Goal: Information Seeking & Learning: Learn about a topic

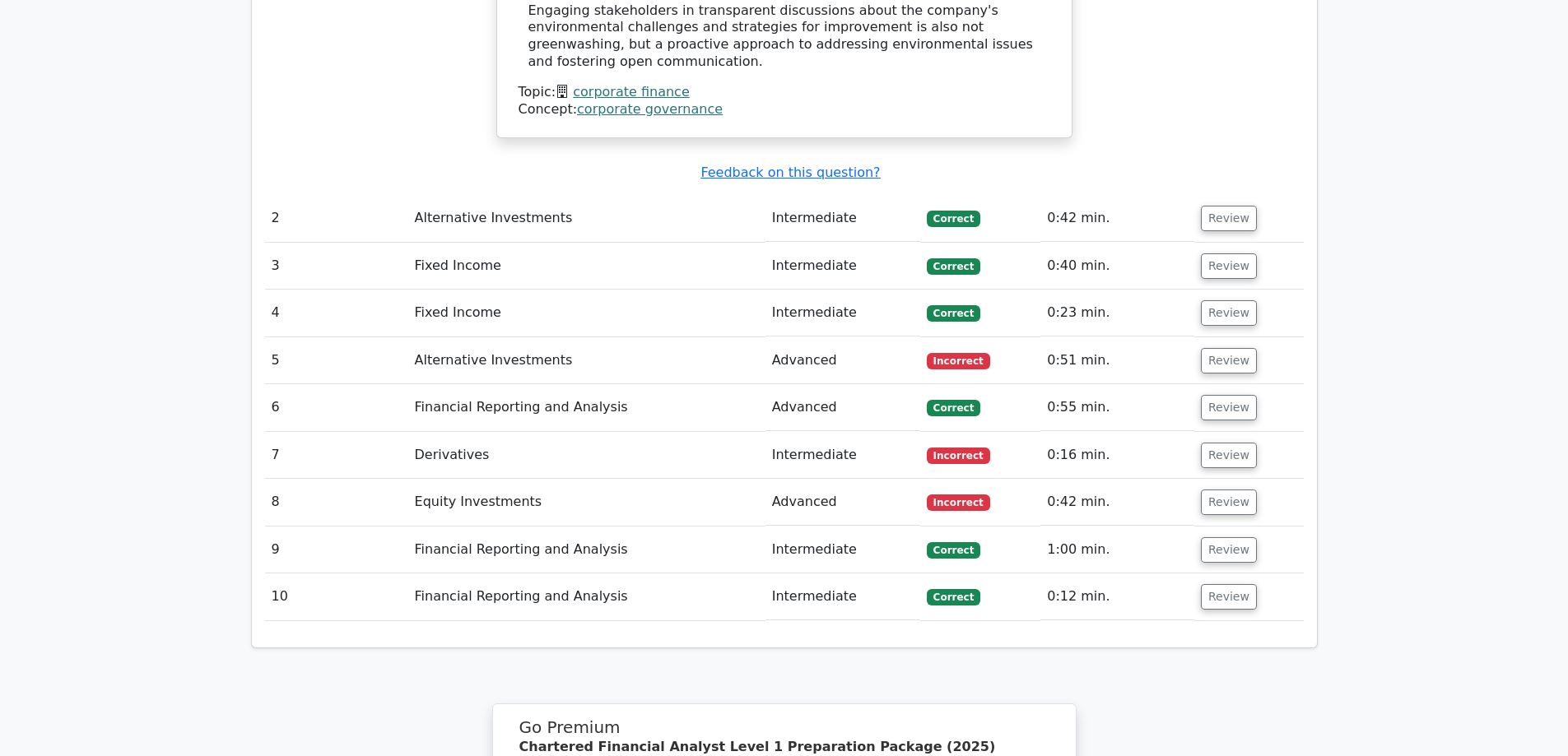
scroll to position [2221, 0]
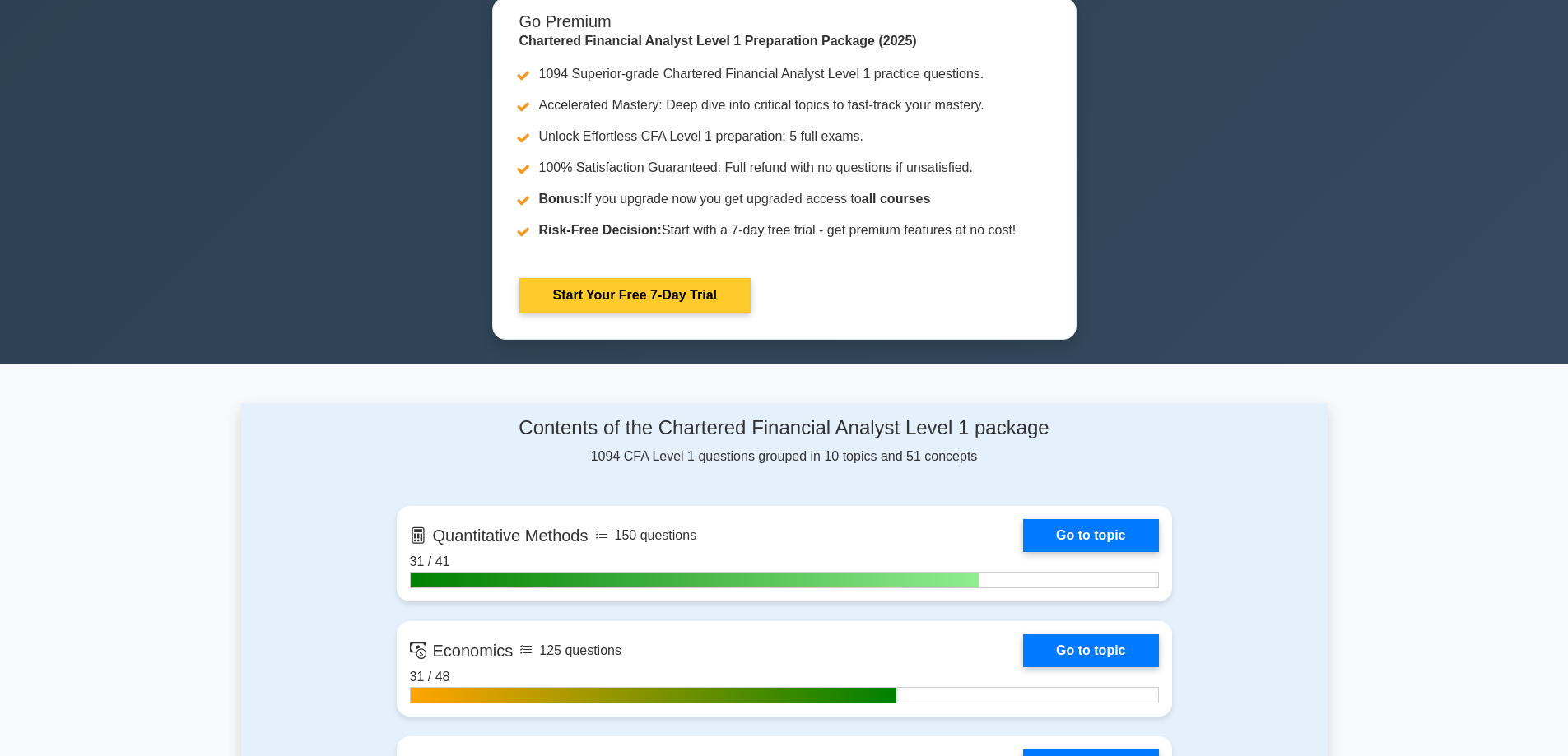
scroll to position [329, 0]
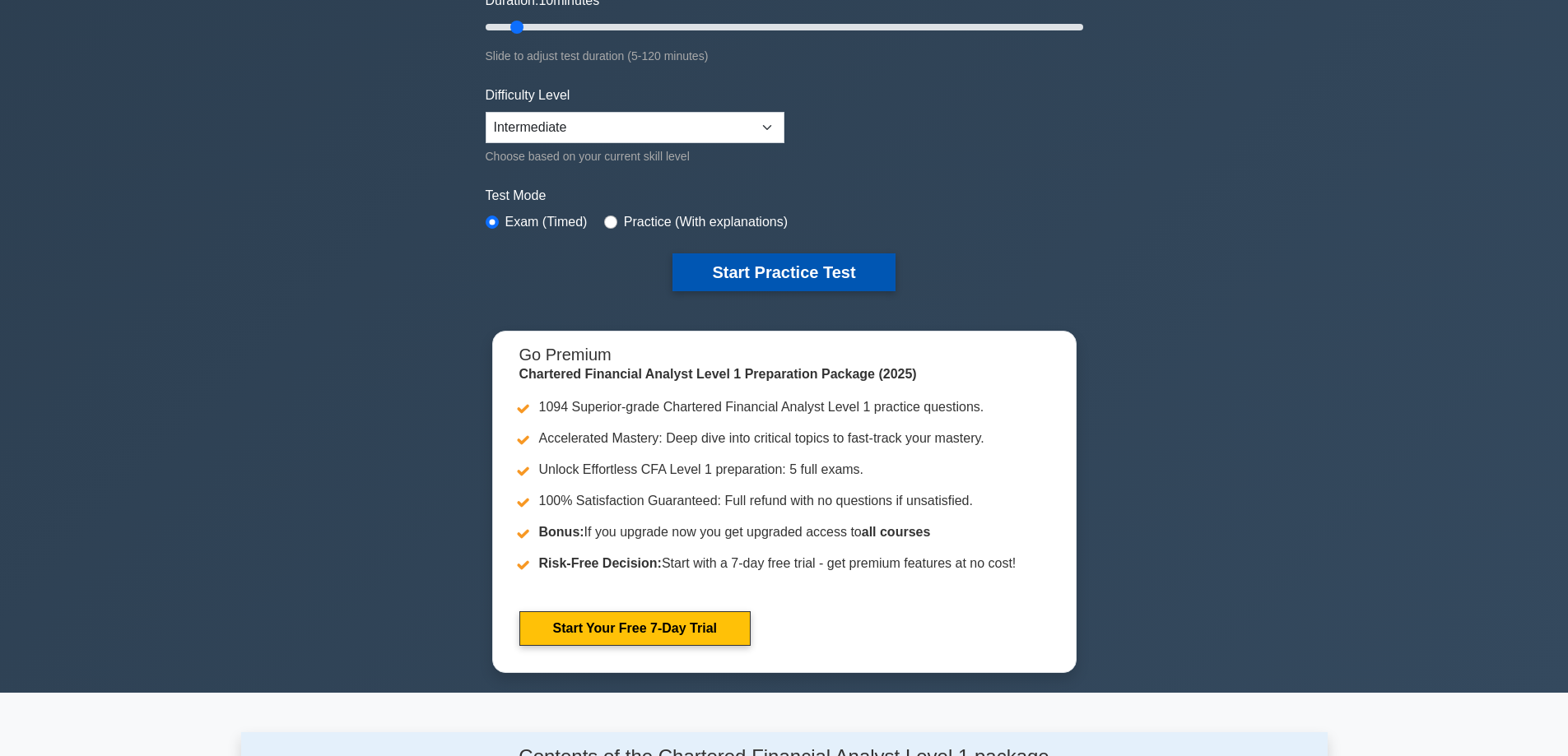
click at [765, 286] on button "Start Practice Test" at bounding box center [784, 272] width 222 height 38
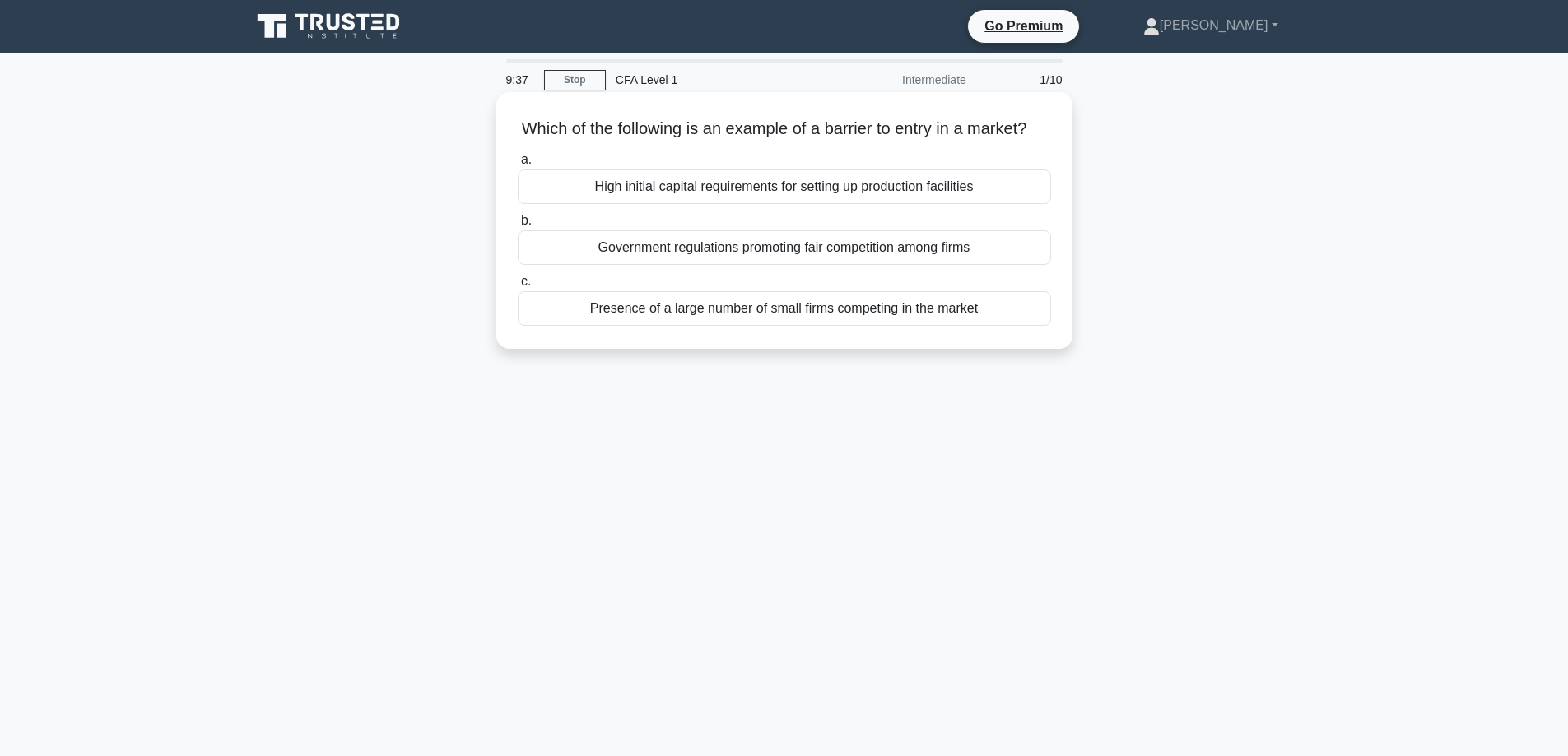
click at [751, 201] on div "High initial capital requirements for setting up production facilities" at bounding box center [784, 186] width 534 height 34
click at [518, 165] on input "a. High initial capital requirements for setting up production facilities" at bounding box center [518, 160] width 0 height 11
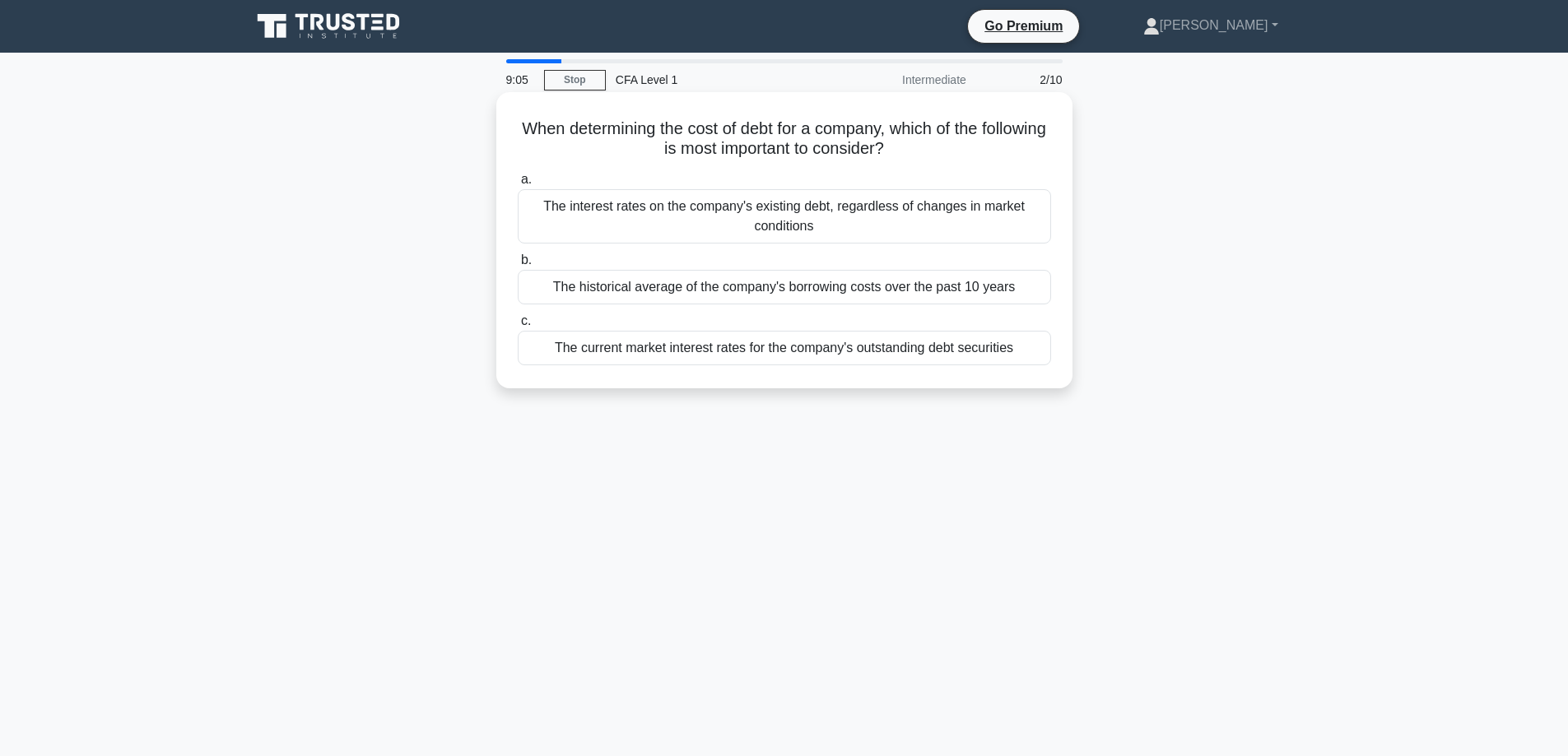
click at [967, 290] on div "The historical average of the company's borrowing costs over the past 10 years" at bounding box center [784, 287] width 534 height 34
click at [518, 265] on input "b. The historical average of the company's borrowing costs over the past 10 yea…" at bounding box center [518, 260] width 0 height 11
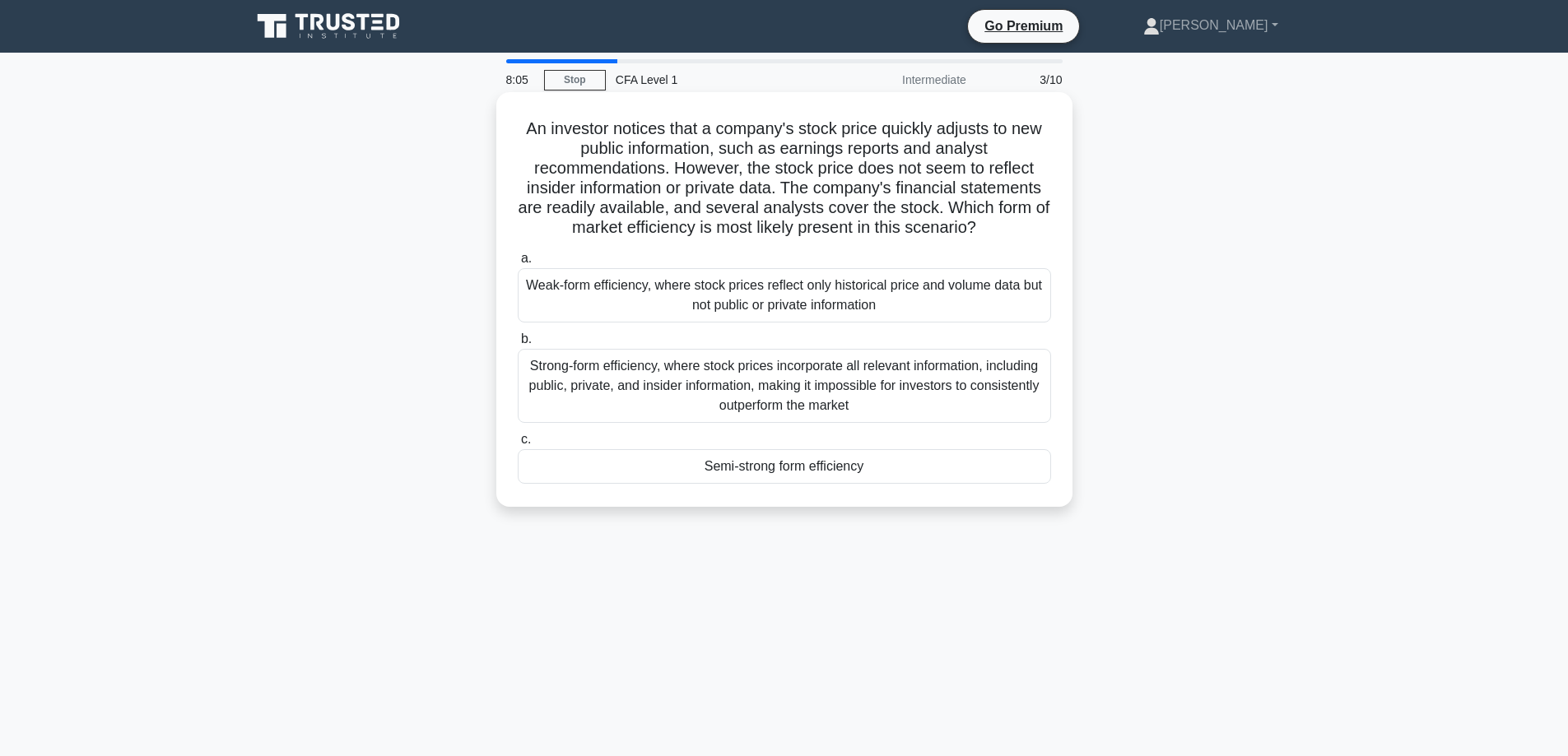
click at [937, 469] on div "Semi-strong form efficiency" at bounding box center [784, 466] width 534 height 34
click at [518, 445] on input "c. Semi-strong form efficiency" at bounding box center [518, 440] width 0 height 11
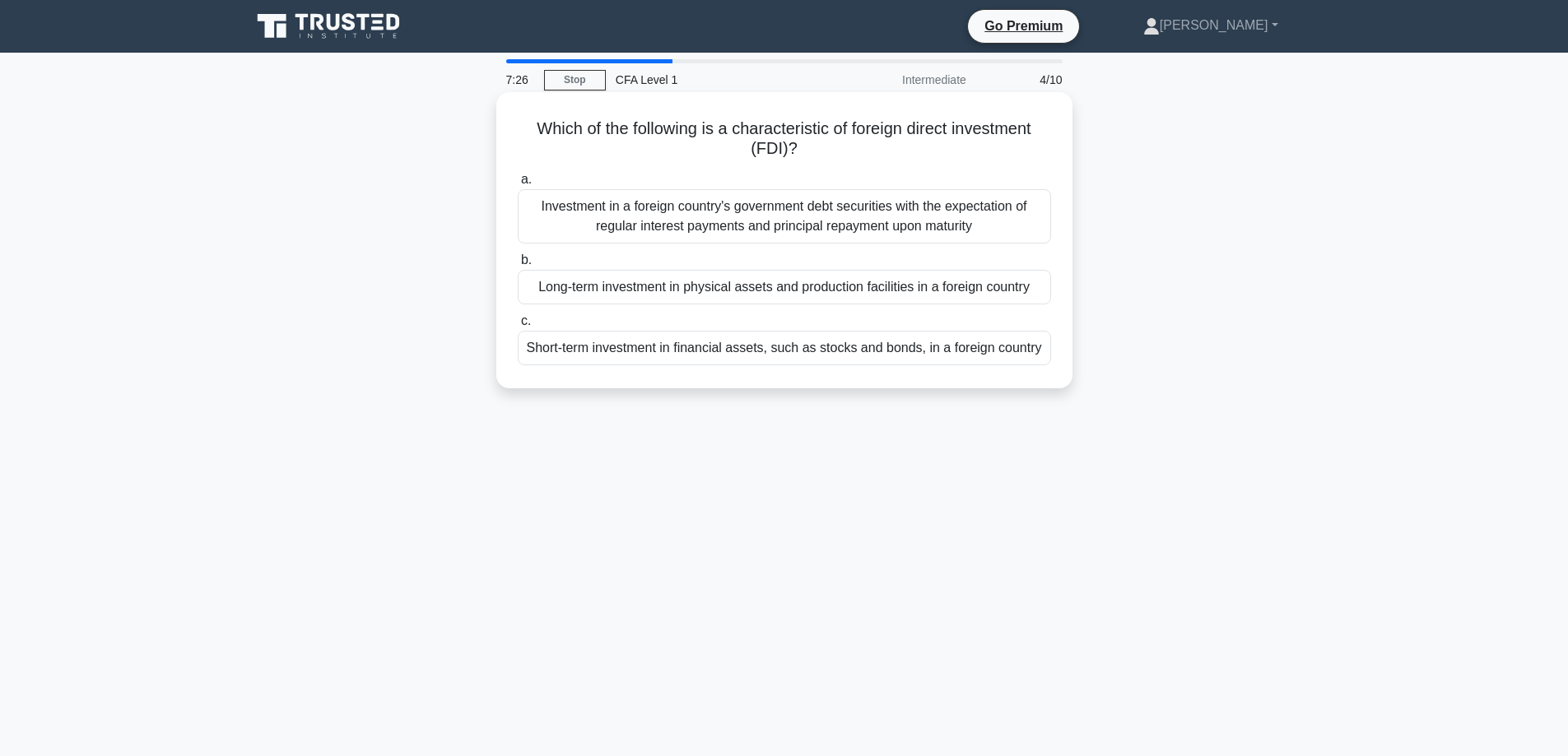
click at [689, 204] on div "Investment in a foreign country's government debt securities with the expectati…" at bounding box center [784, 216] width 534 height 55
click at [518, 185] on input "a. Investment in a foreign country's government debt securities with the expect…" at bounding box center [518, 179] width 0 height 11
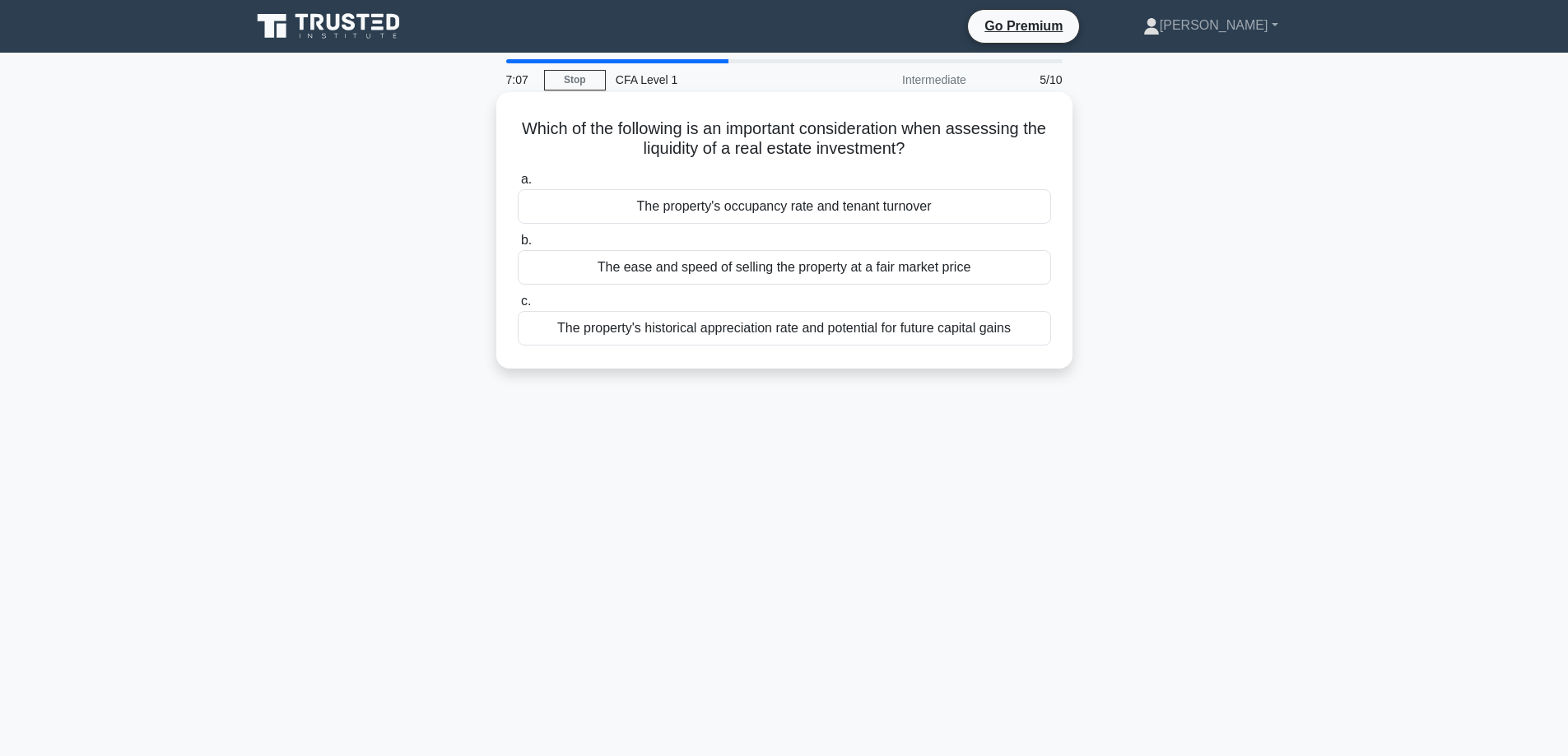
click at [1025, 267] on div "The ease and speed of selling the property at a fair market price" at bounding box center [784, 267] width 534 height 34
click at [518, 246] on input "b. The ease and speed of selling the property at a fair market price" at bounding box center [518, 241] width 0 height 11
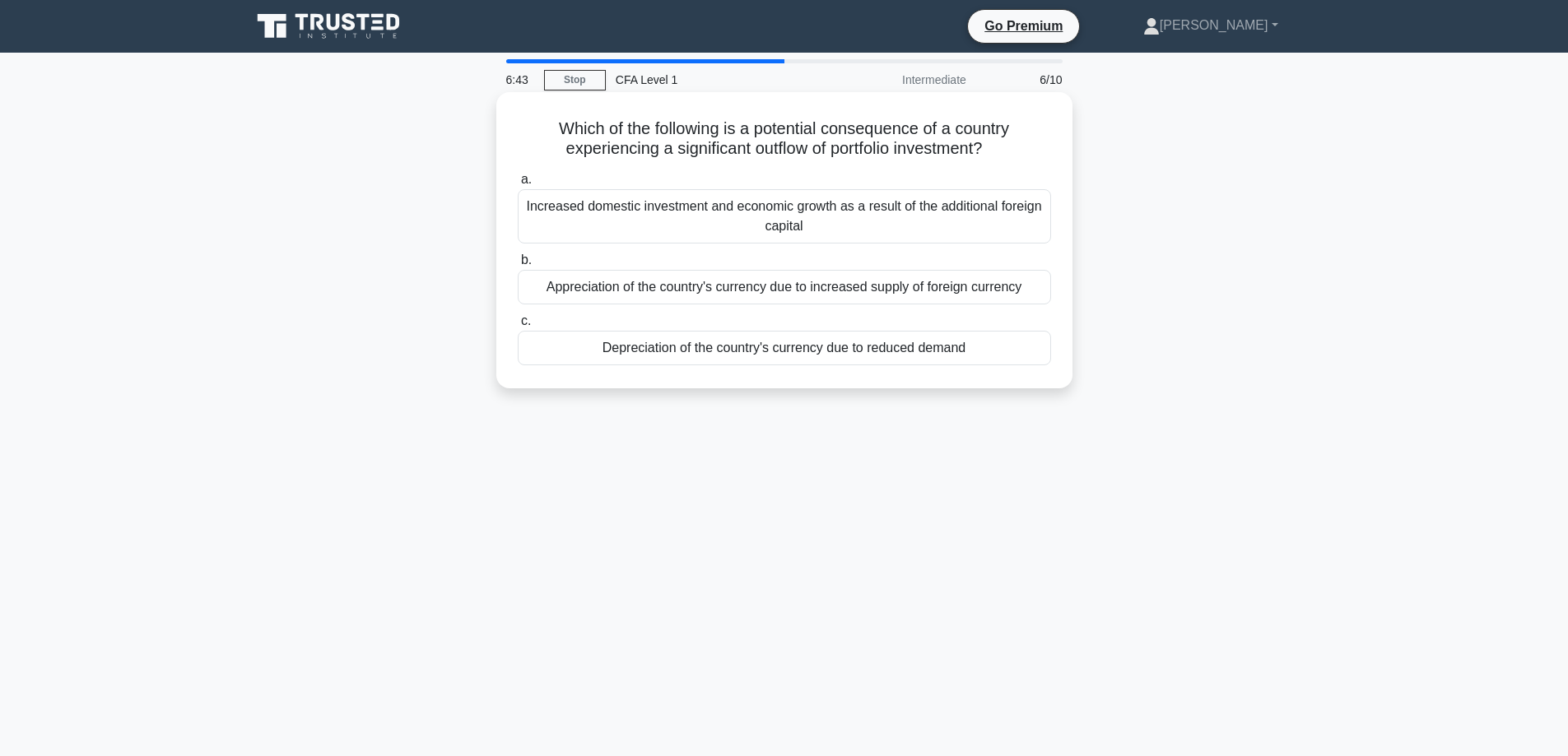
click at [922, 353] on div "Depreciation of the country's currency due to reduced demand" at bounding box center [784, 347] width 534 height 34
click at [518, 327] on input "c. Depreciation of the country's currency due to reduced demand" at bounding box center [518, 321] width 0 height 11
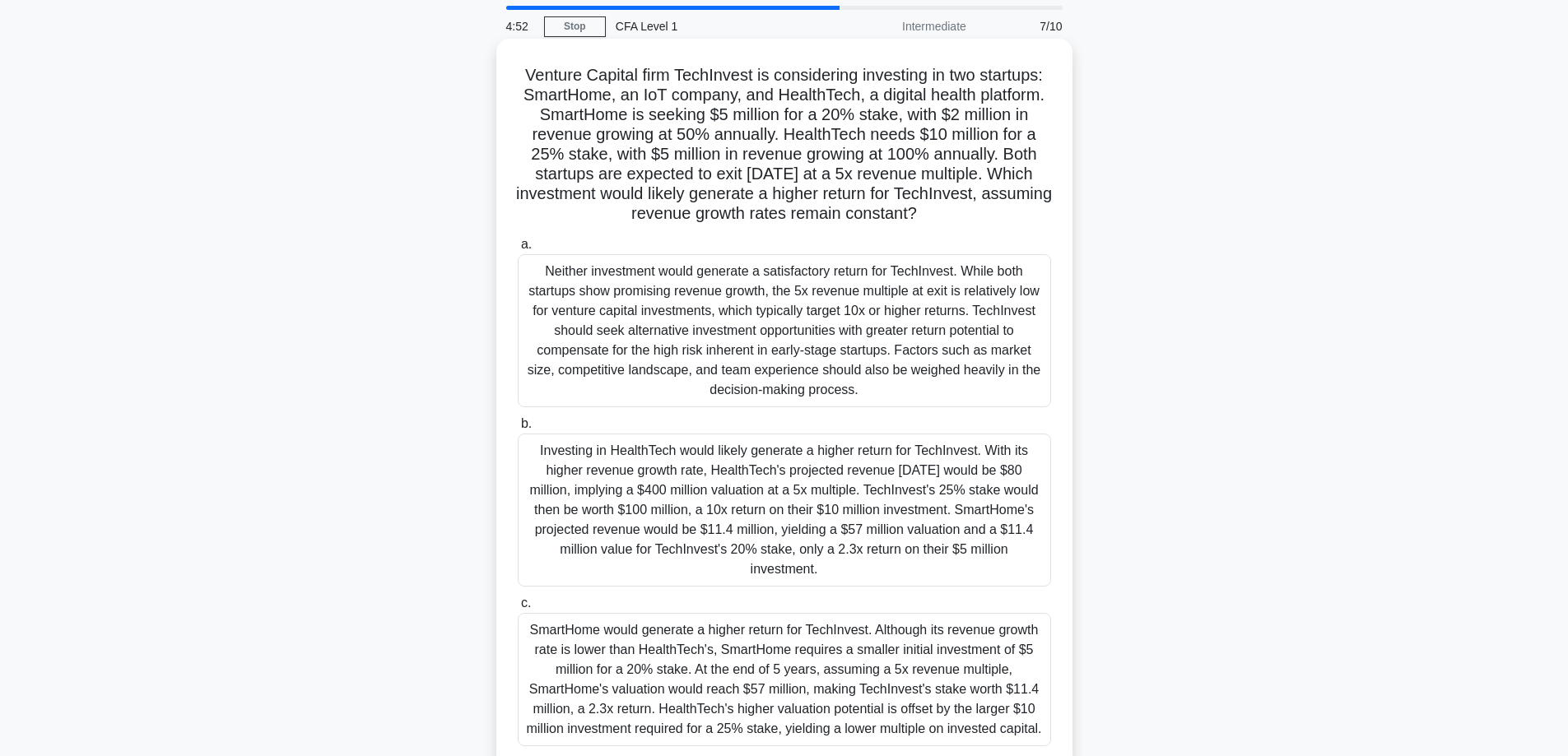
scroll to position [83, 0]
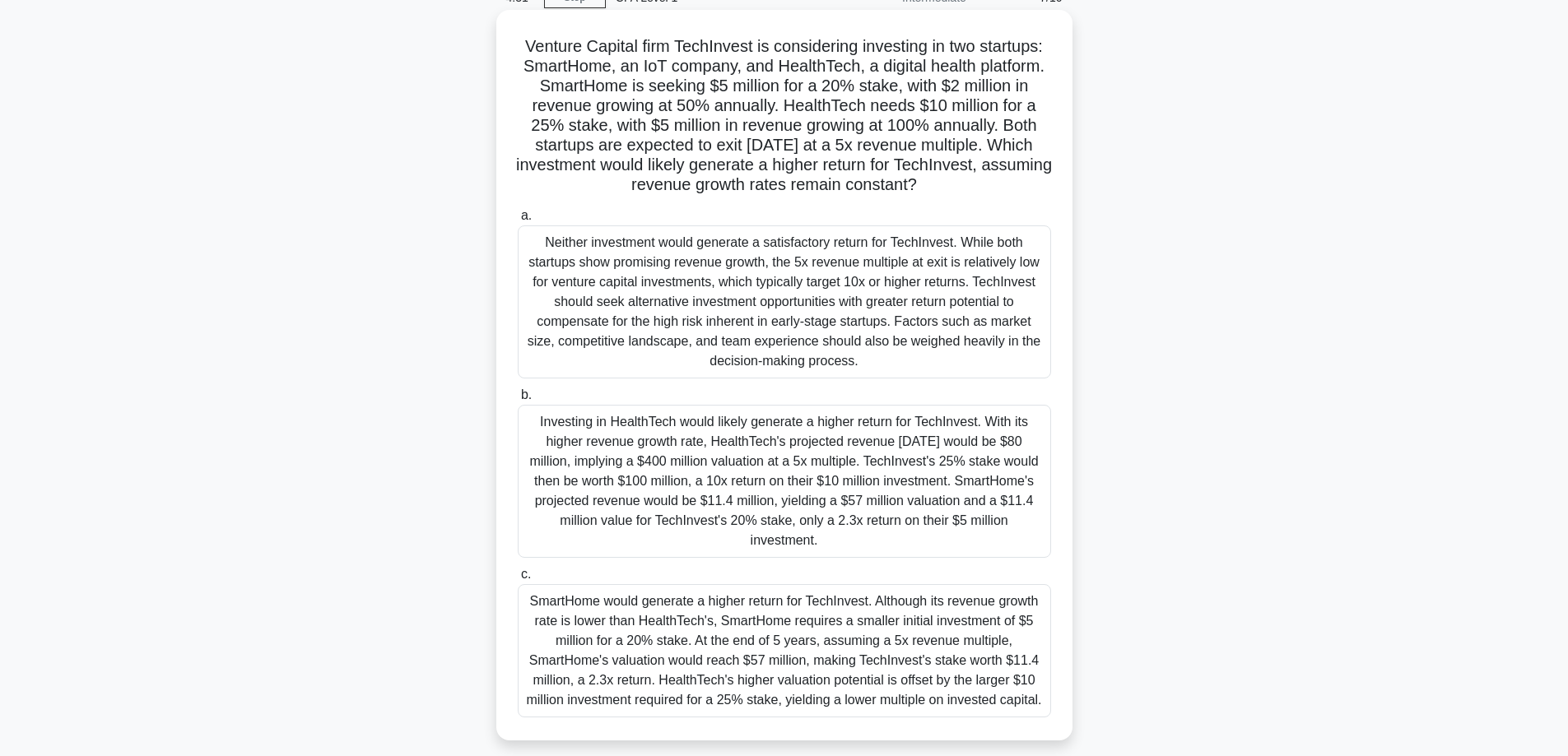
click at [797, 470] on div "Investing in HealthTech would likely generate a higher return for TechInvest. W…" at bounding box center [784, 482] width 534 height 153
click at [518, 401] on input "b. Investing in HealthTech would likely generate a higher return for TechInvest…" at bounding box center [518, 396] width 0 height 11
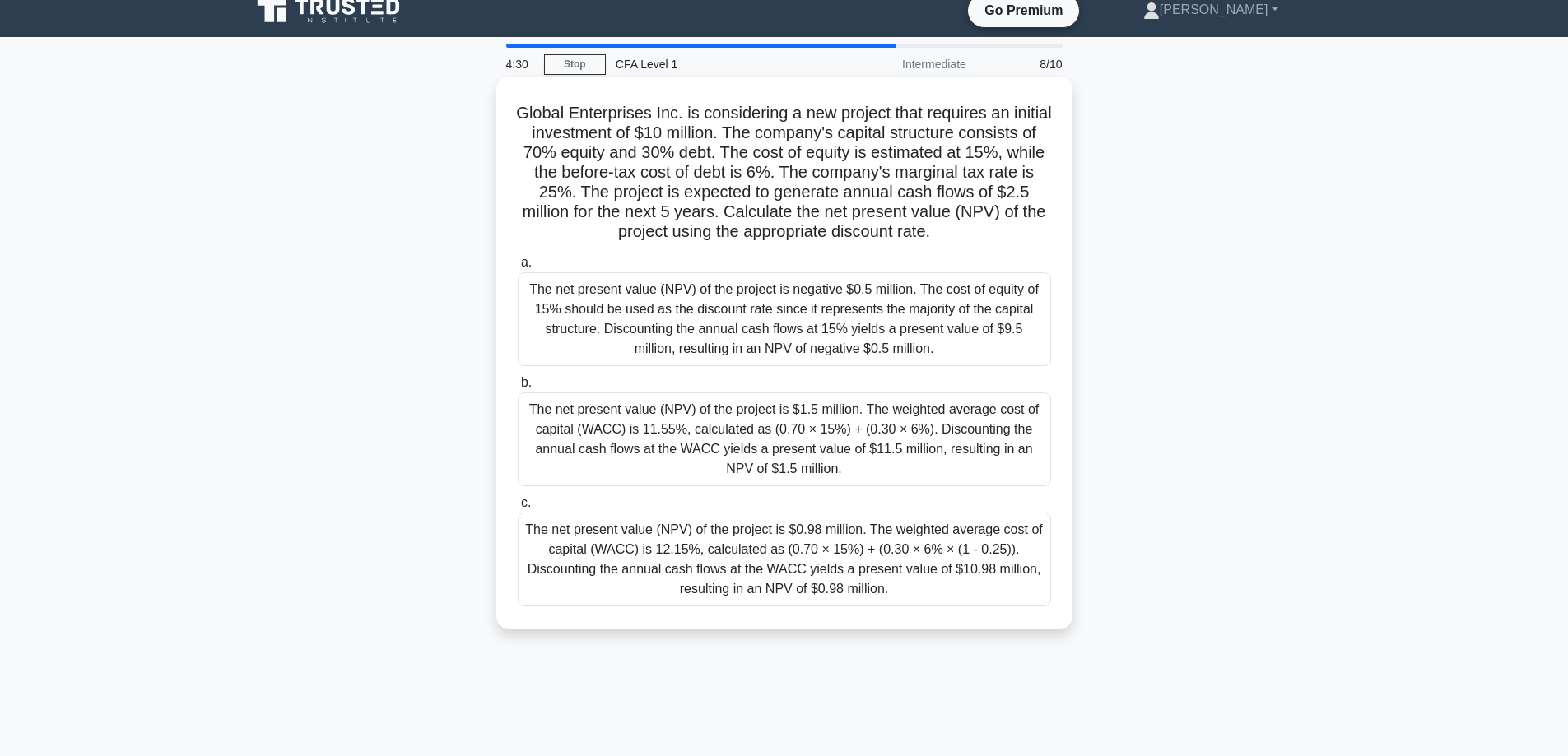
scroll to position [0, 0]
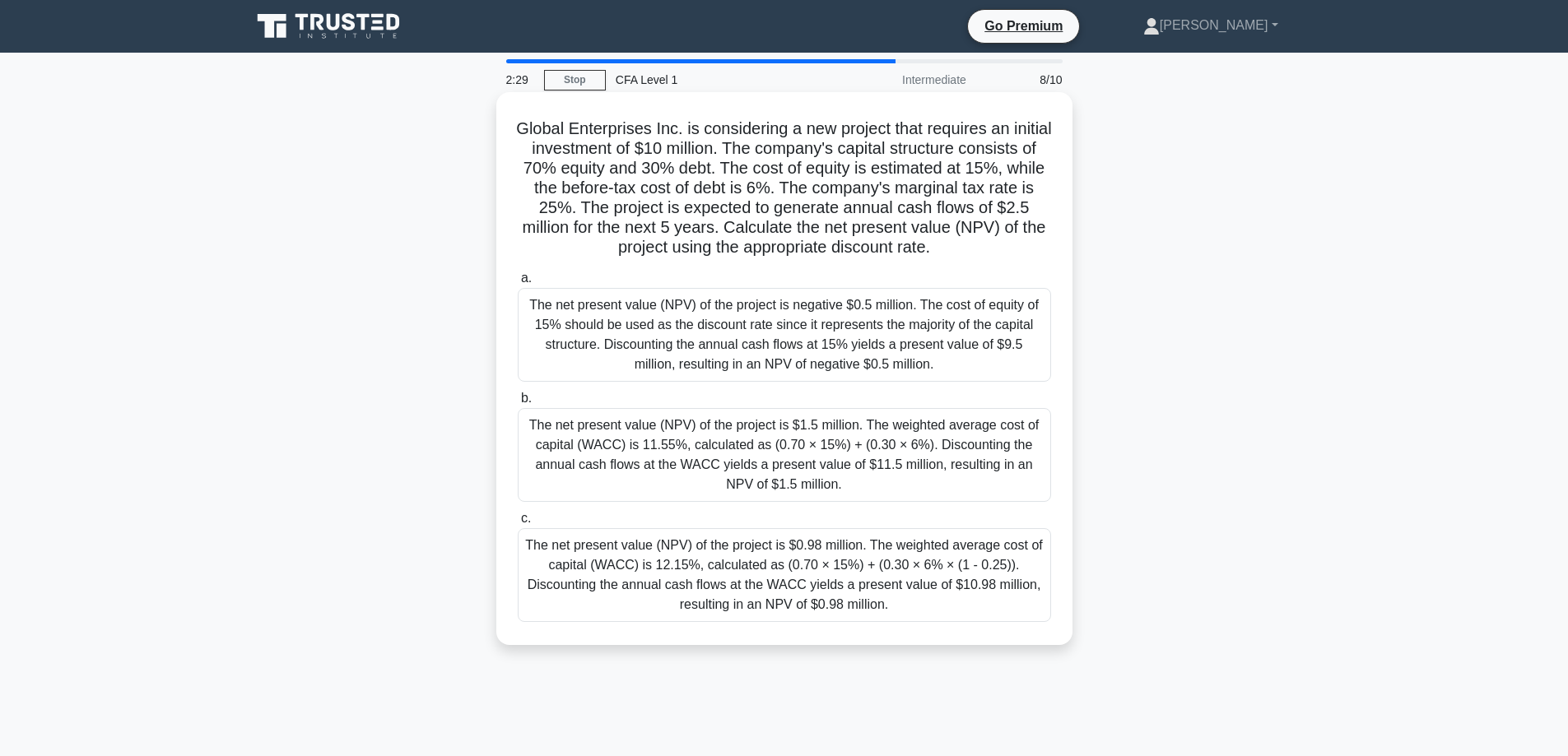
click at [849, 316] on div "The net present value (NPV) of the project is negative $0.5 million. The cost o…" at bounding box center [784, 335] width 534 height 94
click at [518, 284] on input "a. The net present value (NPV) of the project is negative $0.5 million. The cos…" at bounding box center [518, 279] width 0 height 11
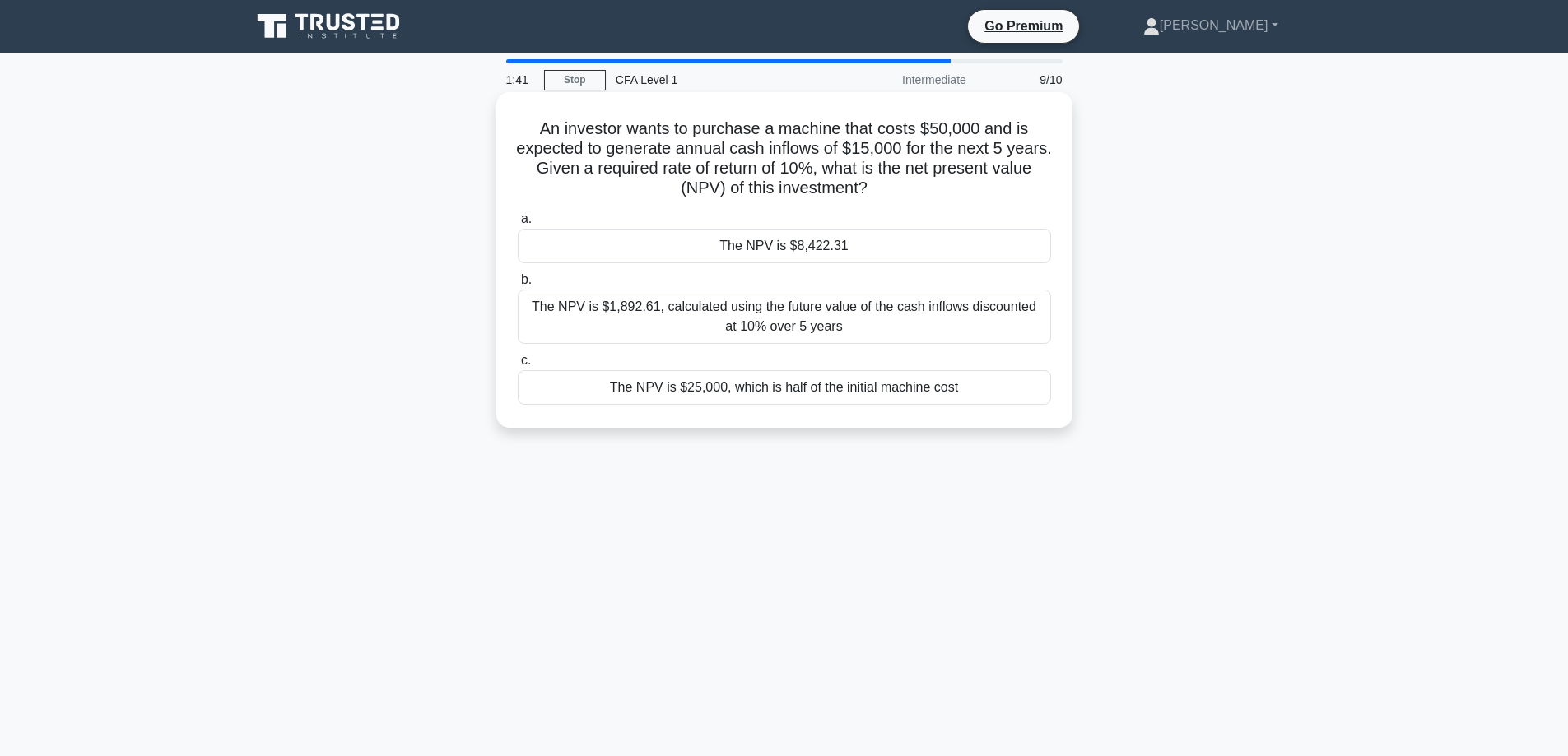
click at [895, 241] on div "The NPV is $8,422.31" at bounding box center [784, 245] width 534 height 34
click at [518, 225] on input "a. The NPV is $8,422.31" at bounding box center [518, 219] width 0 height 11
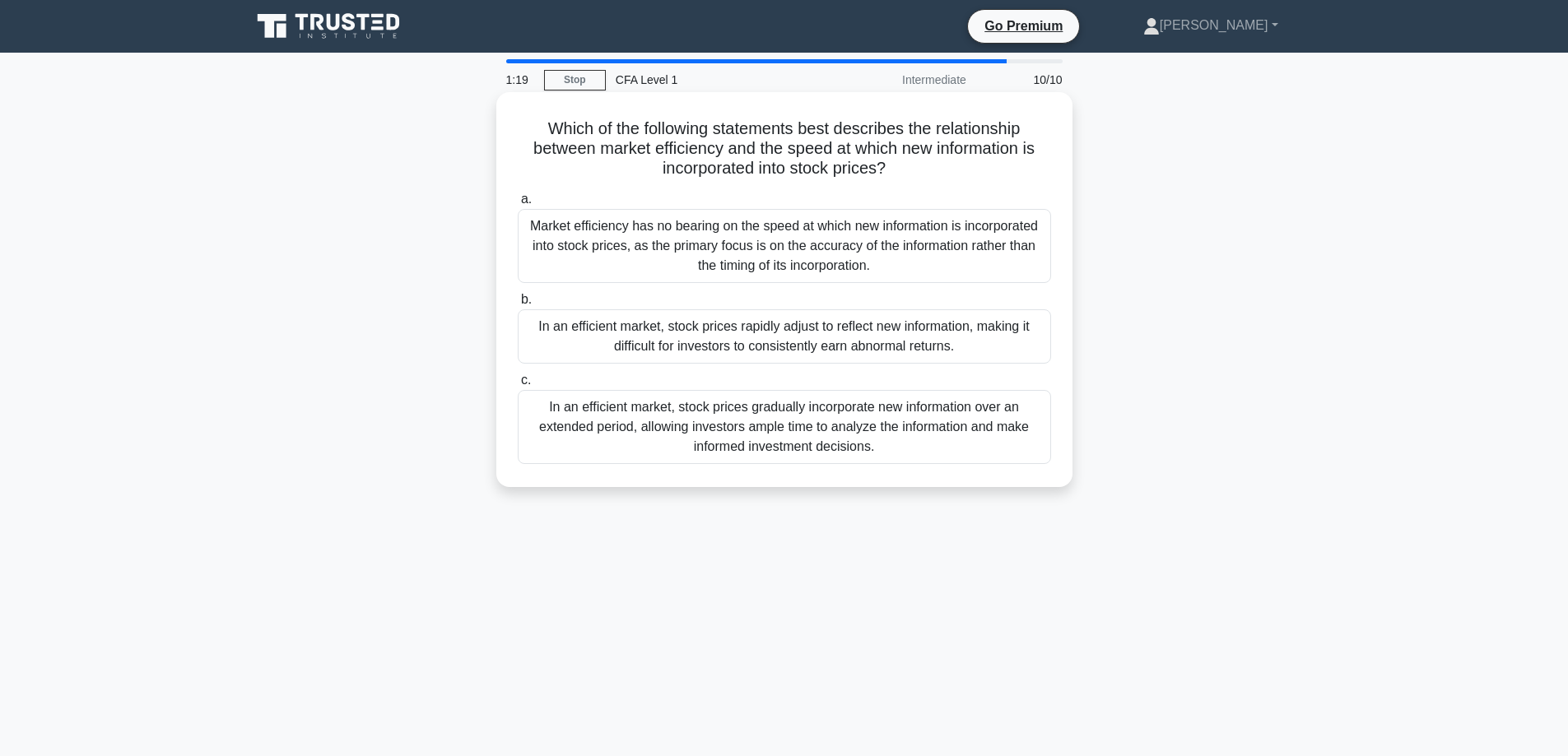
click at [953, 336] on div "In an efficient market, stock prices rapidly adjust to reflect new information,…" at bounding box center [784, 337] width 534 height 55
click at [518, 305] on input "b. In an efficient market, stock prices rapidly adjust to reflect new informati…" at bounding box center [518, 300] width 0 height 11
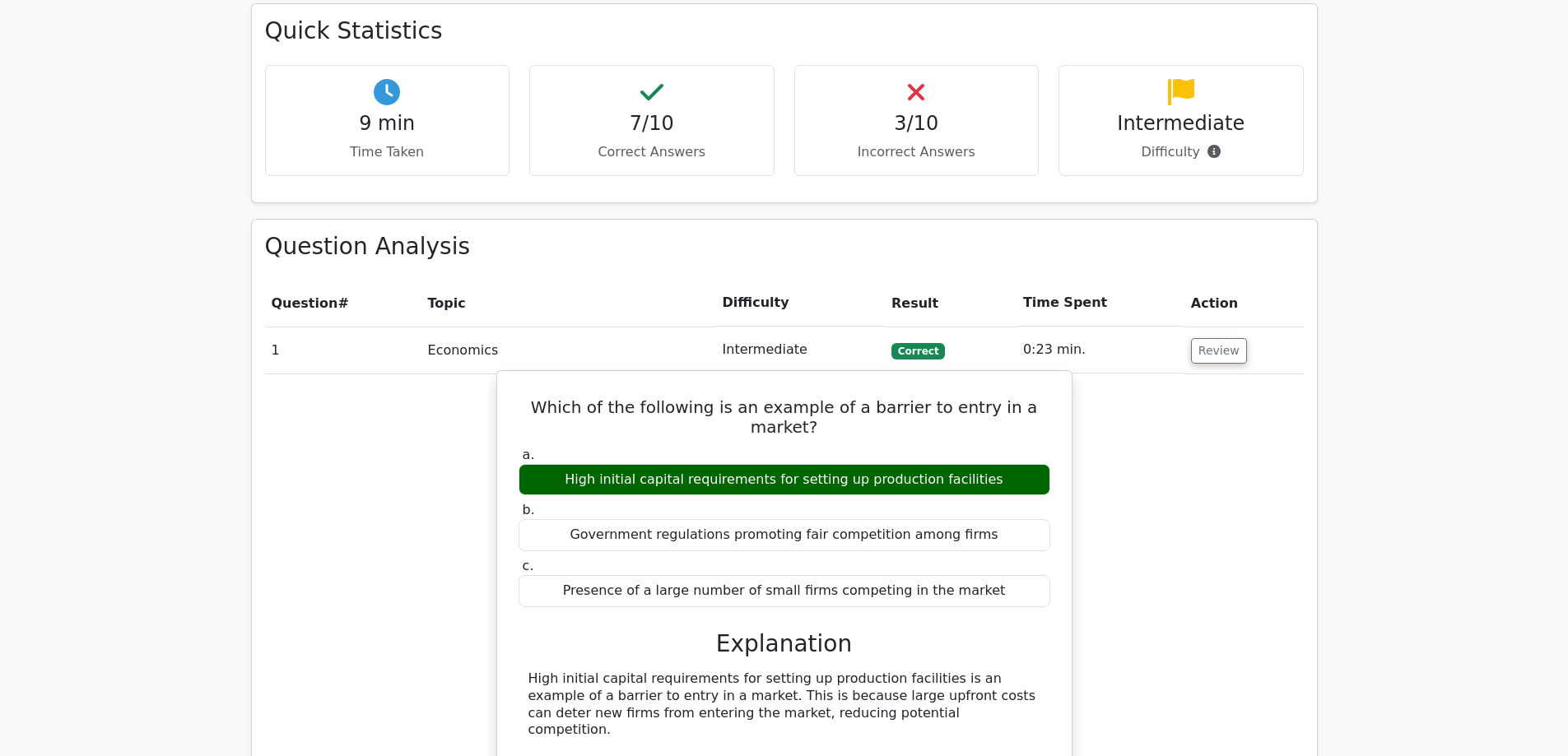
scroll to position [1070, 0]
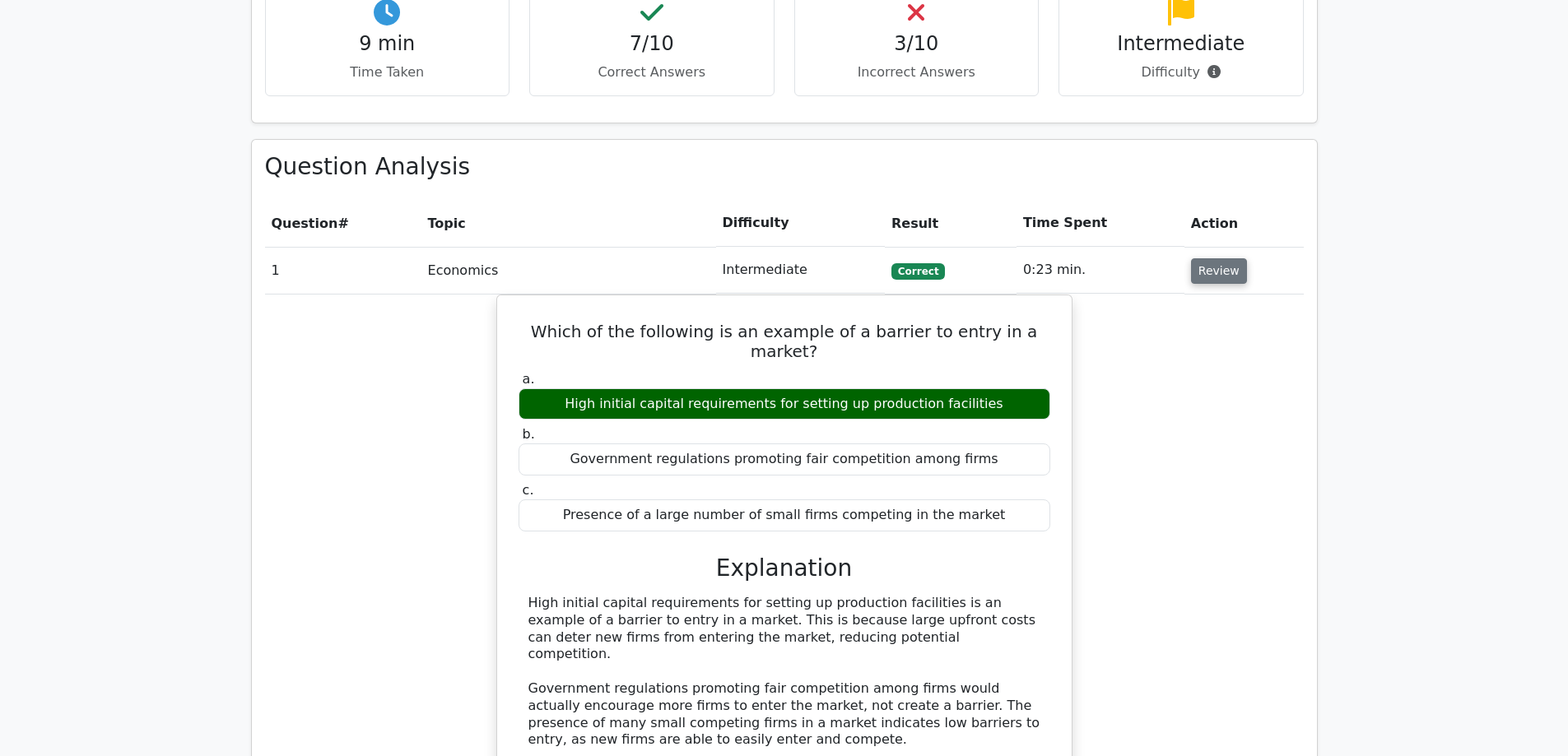
click at [1192, 258] on button "Review" at bounding box center [1220, 271] width 56 height 25
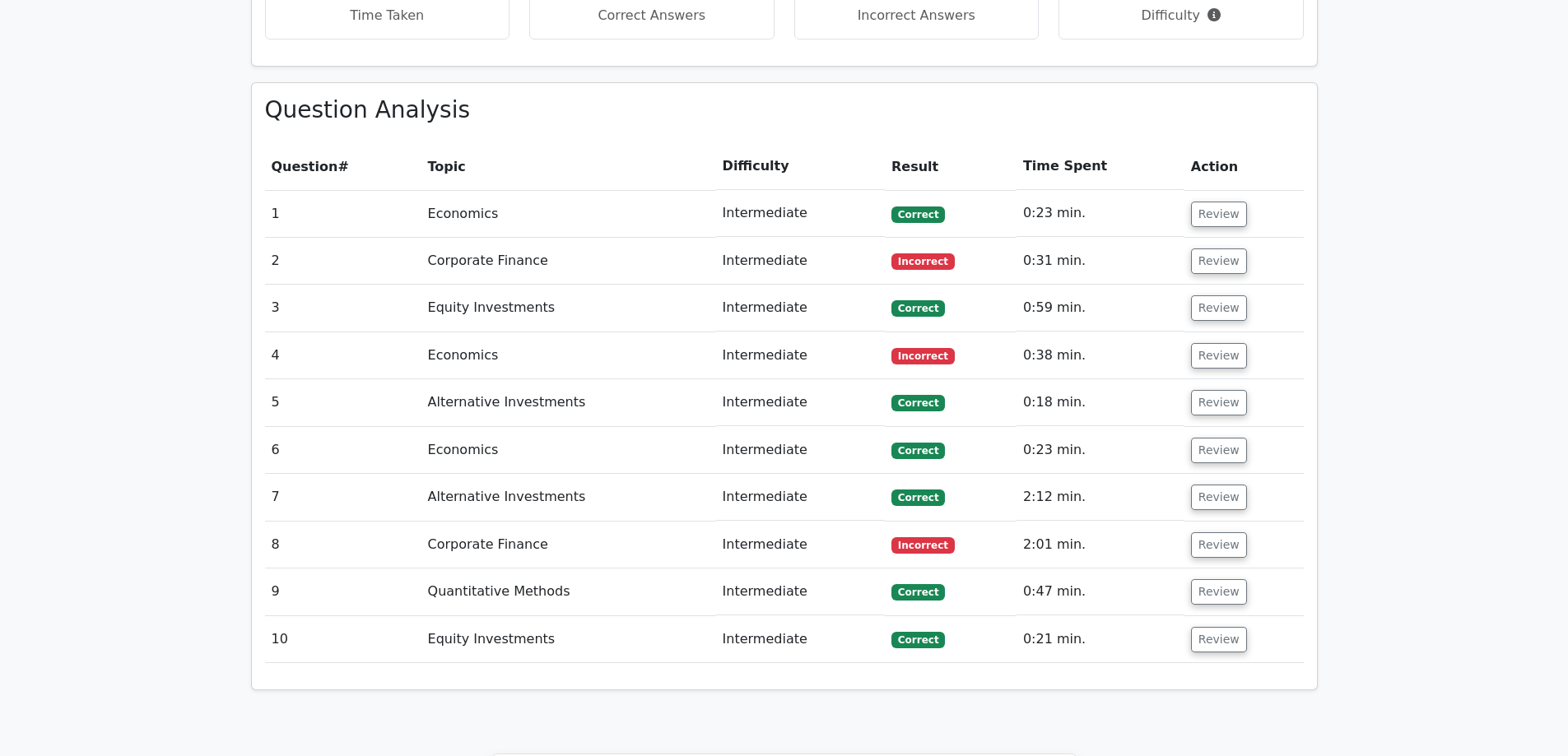
scroll to position [1152, 0]
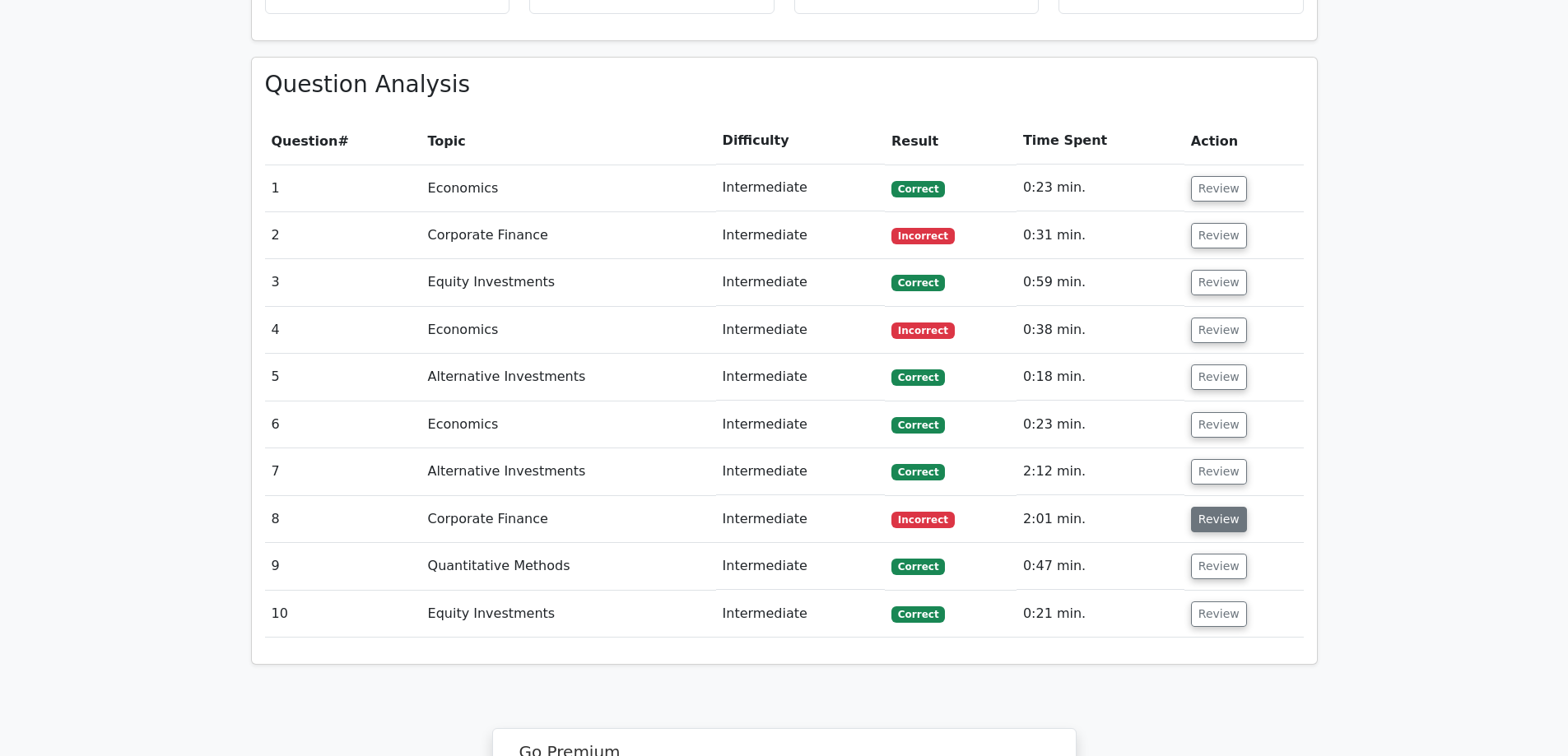
click at [1222, 507] on button "Review" at bounding box center [1220, 520] width 56 height 25
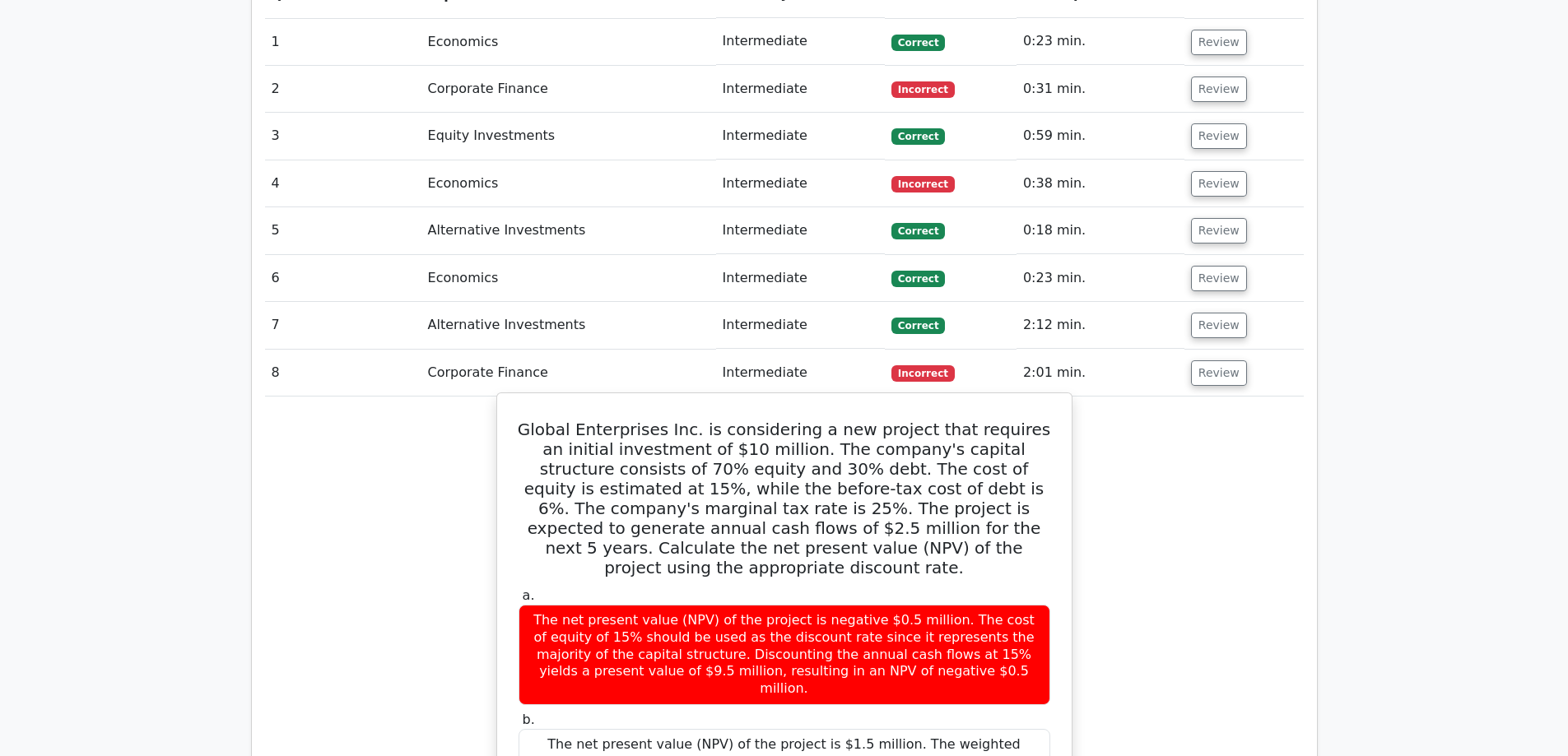
scroll to position [1399, 0]
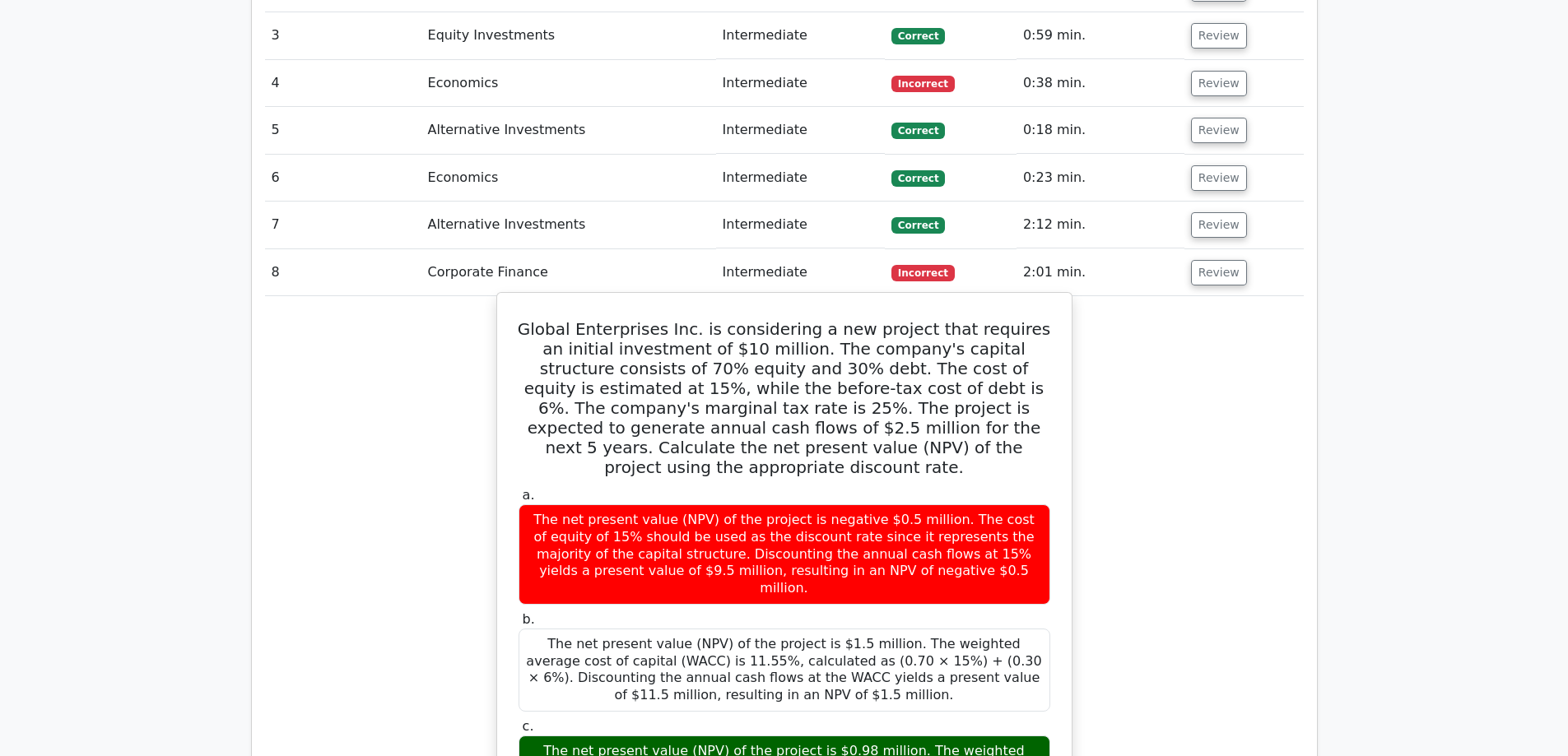
drag, startPoint x: 792, startPoint y: 652, endPoint x: 1018, endPoint y: 656, distance: 226.0
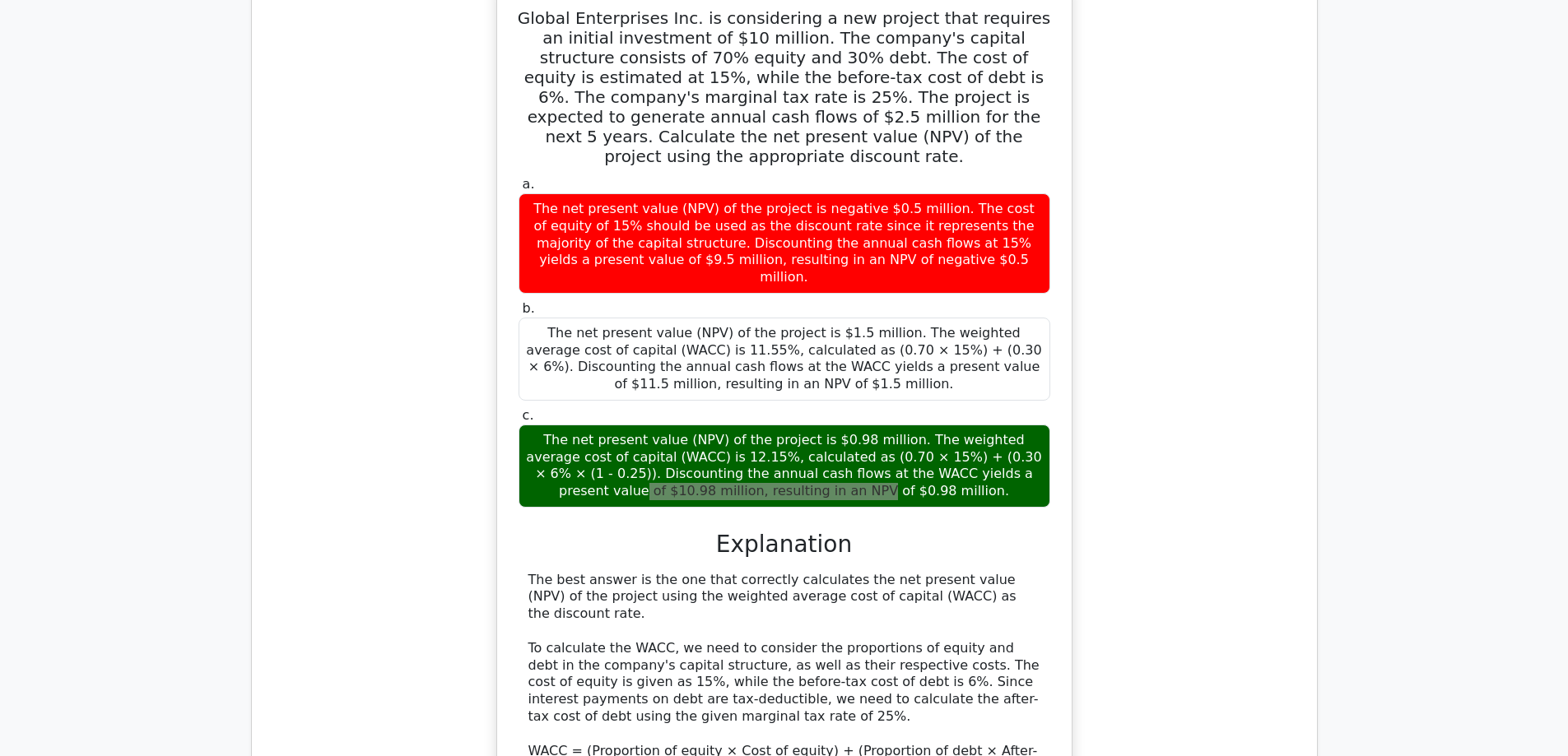
scroll to position [1564, 0]
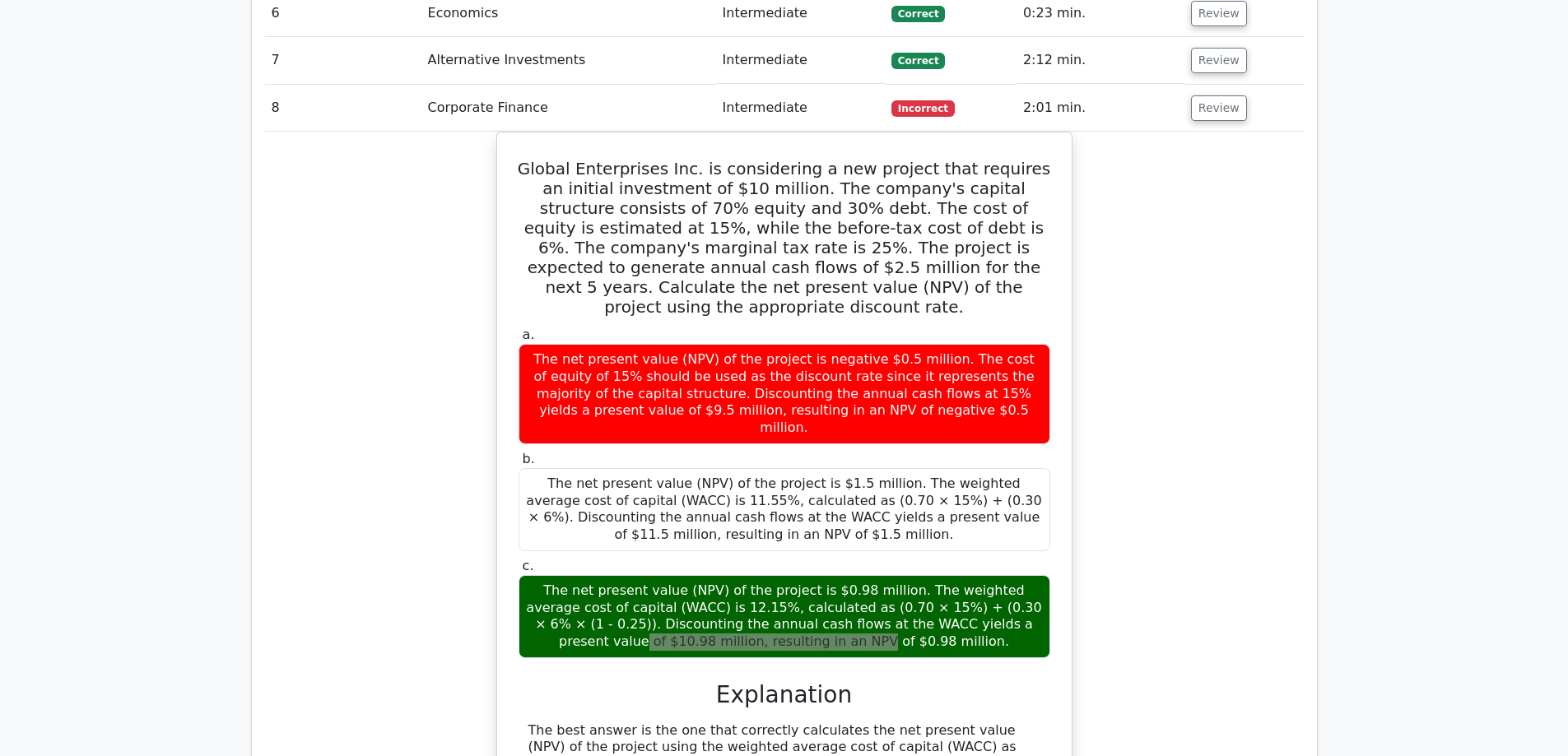
drag, startPoint x: 1193, startPoint y: 38, endPoint x: 1178, endPoint y: 49, distance: 18.6
click at [1193, 96] on button "Review" at bounding box center [1220, 108] width 56 height 25
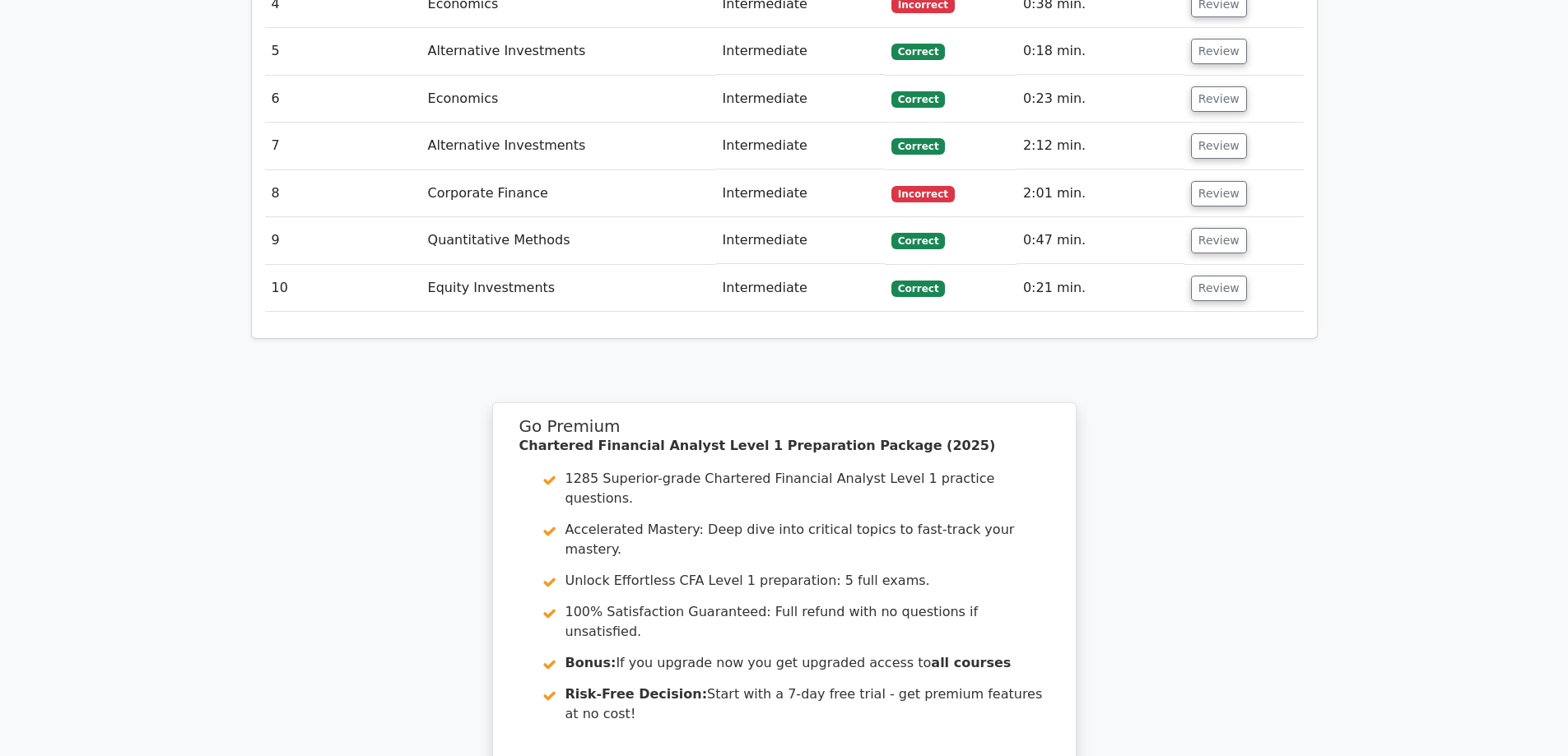
scroll to position [1317, 0]
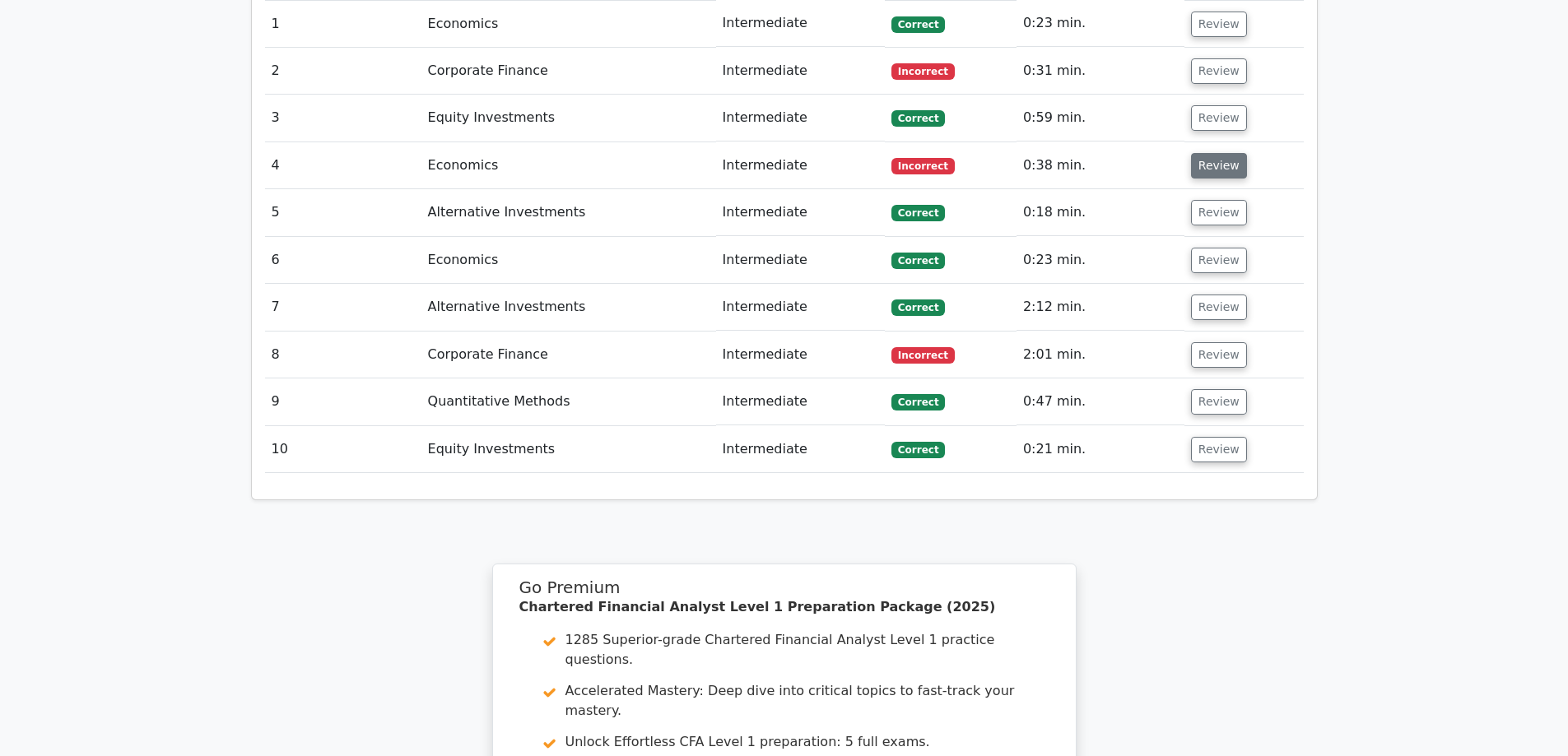
click at [1217, 153] on button "Review" at bounding box center [1220, 165] width 56 height 25
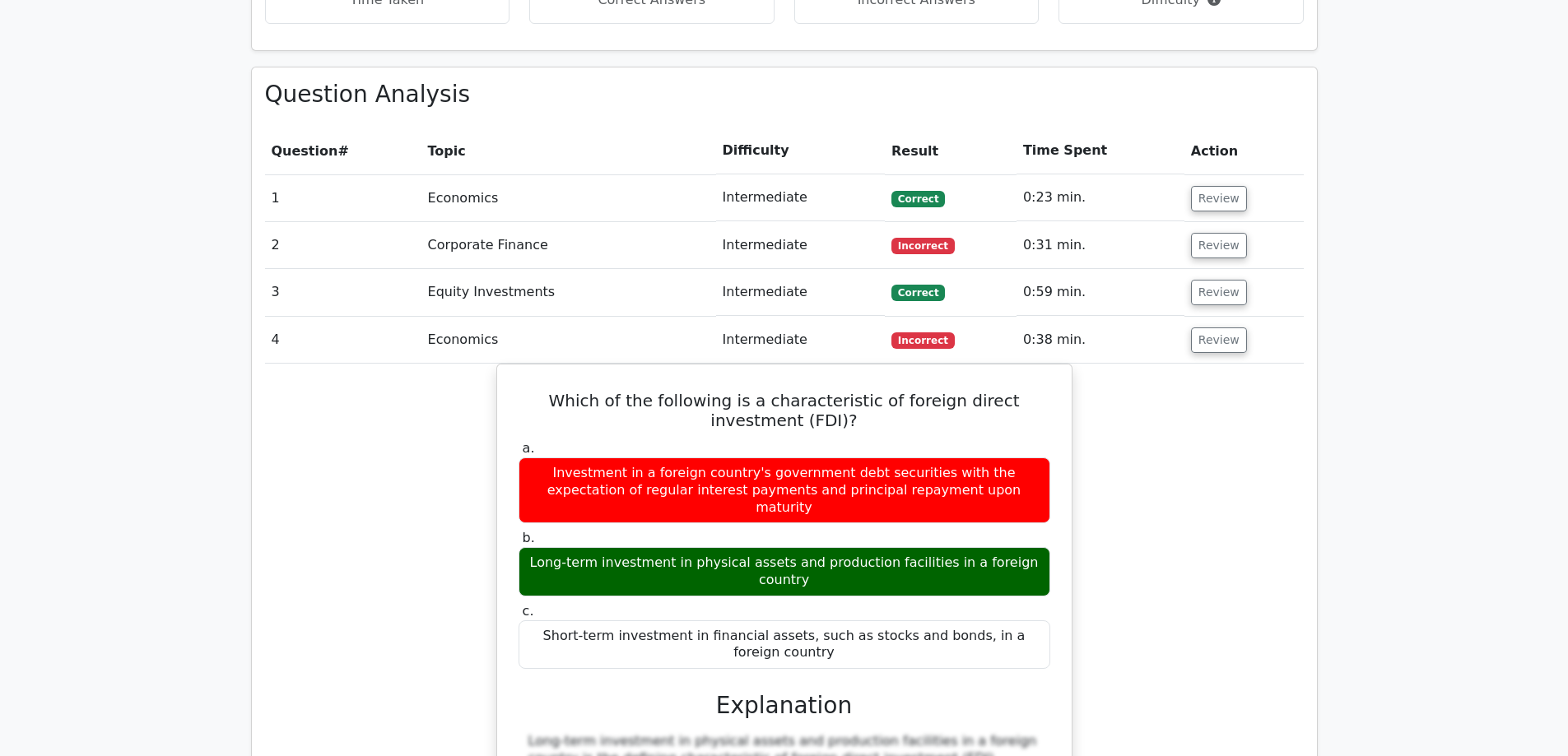
scroll to position [1070, 0]
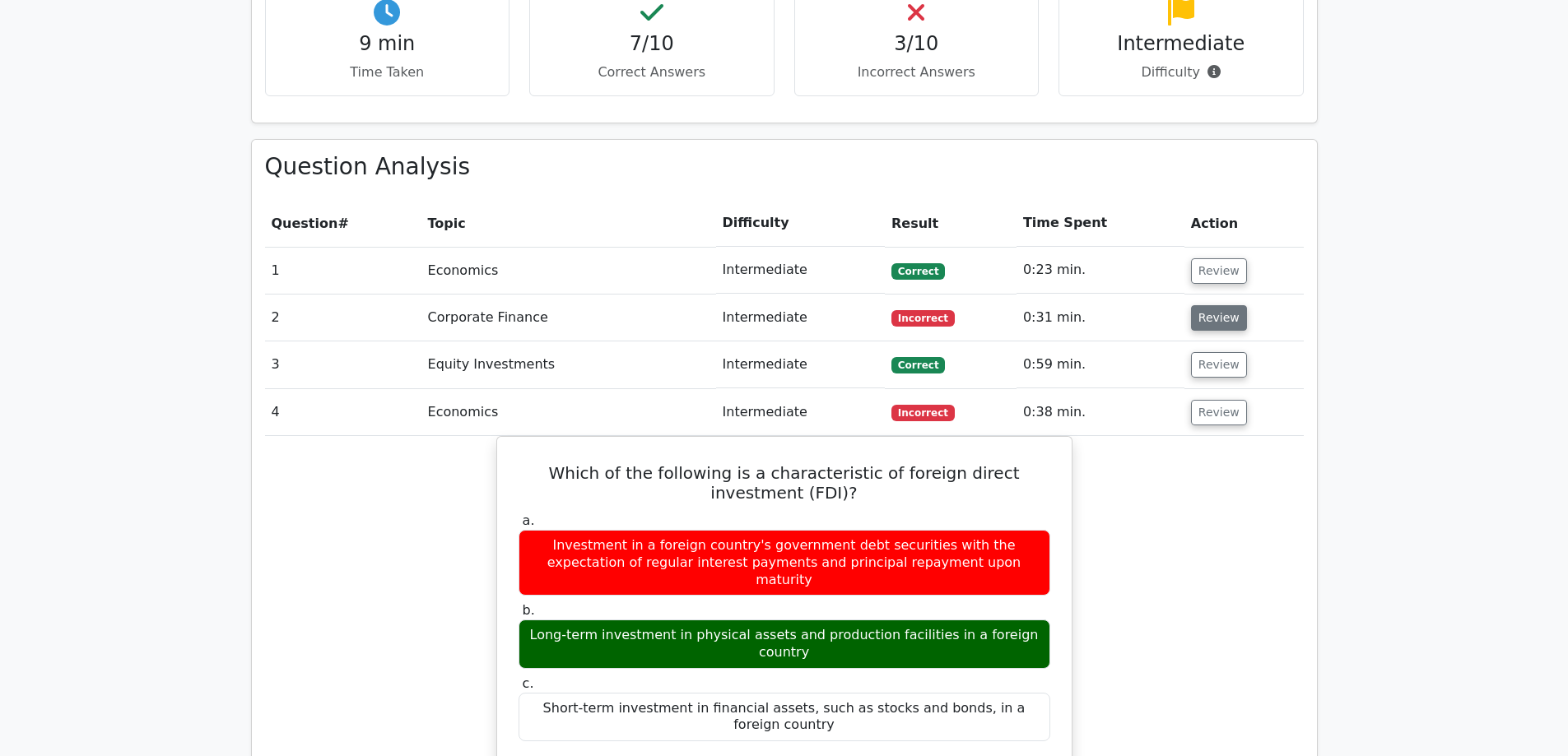
click at [1203, 305] on button "Review" at bounding box center [1220, 317] width 56 height 25
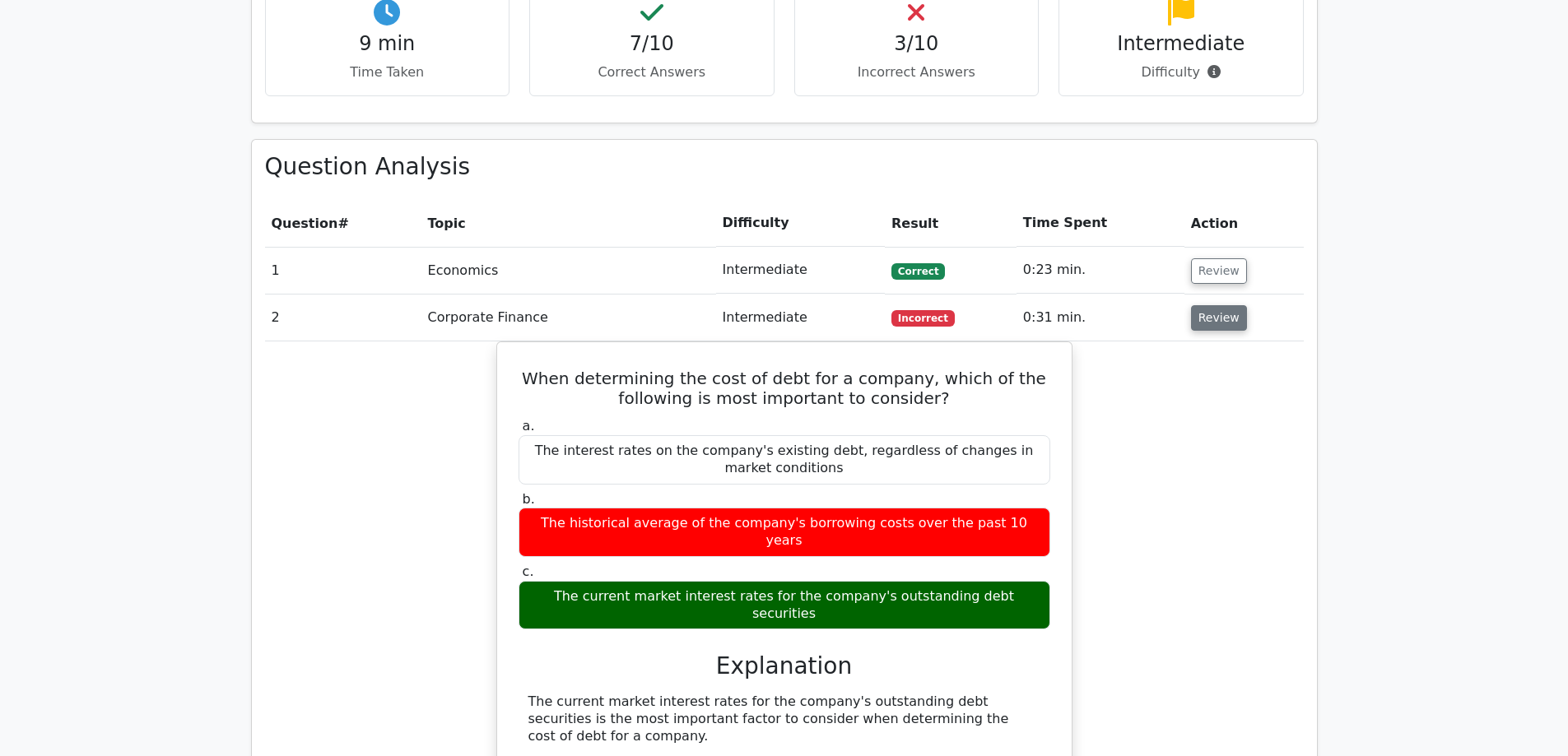
click at [1193, 305] on button "Review" at bounding box center [1220, 317] width 56 height 25
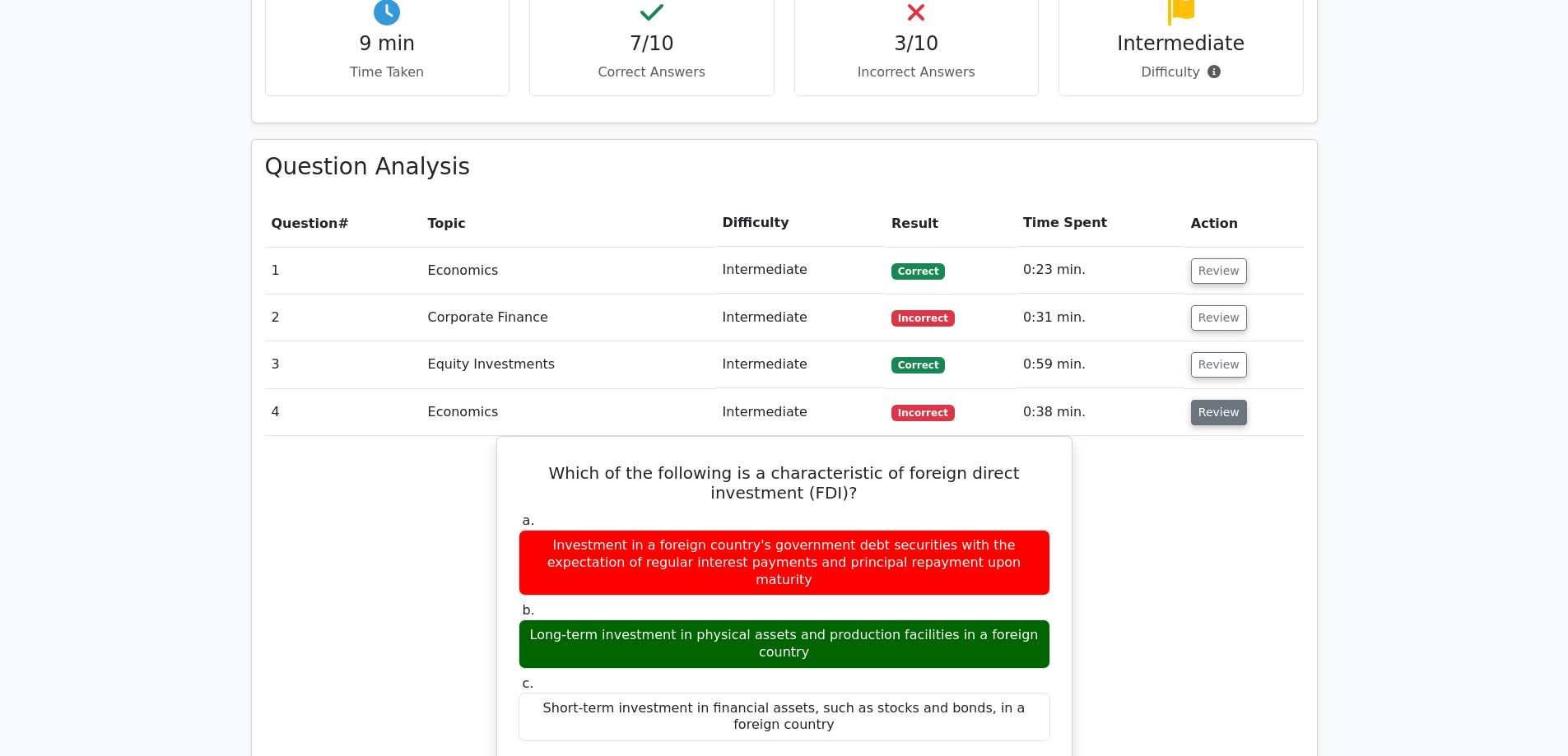
click at [1221, 400] on button "Review" at bounding box center [1220, 412] width 56 height 25
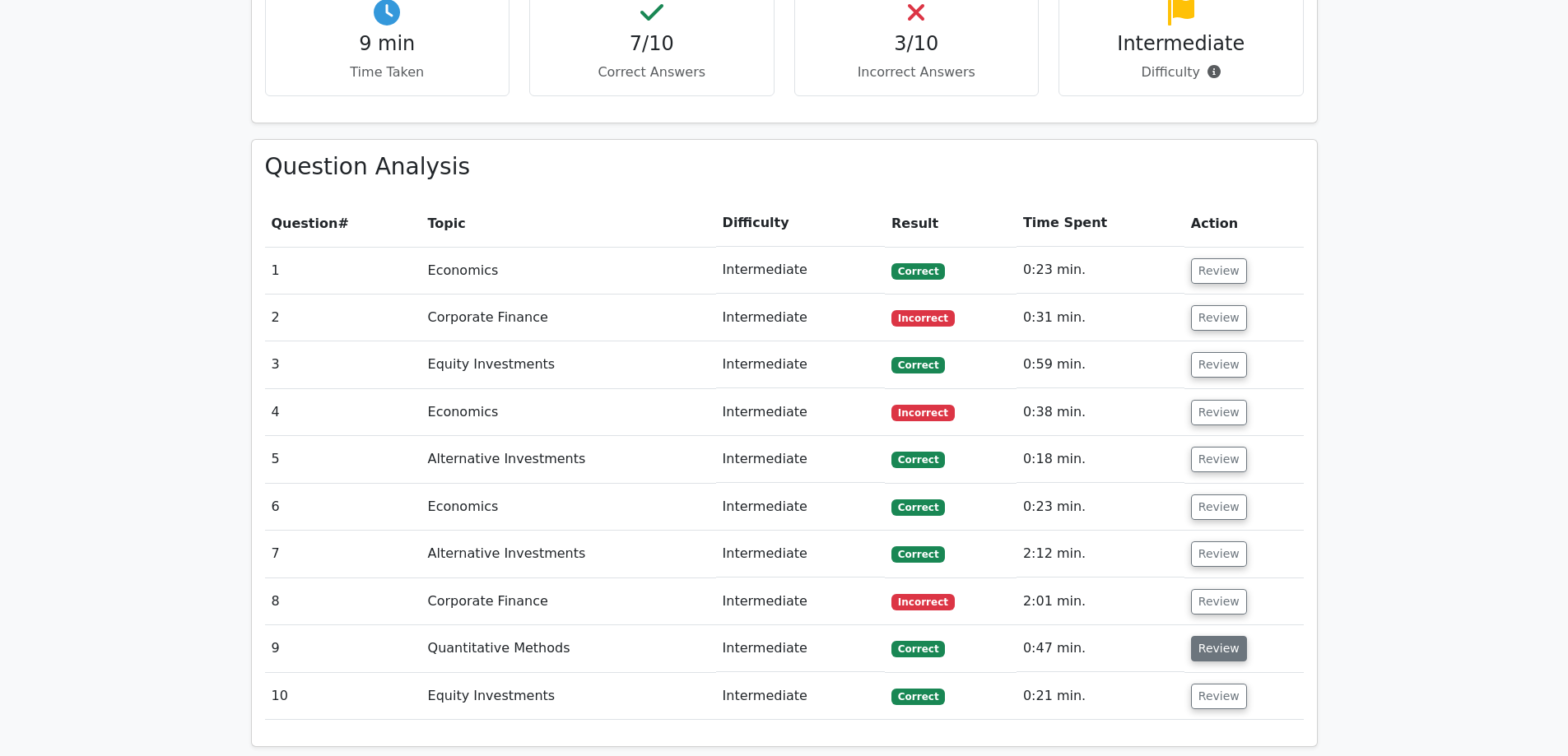
click at [1224, 636] on button "Review" at bounding box center [1220, 649] width 56 height 25
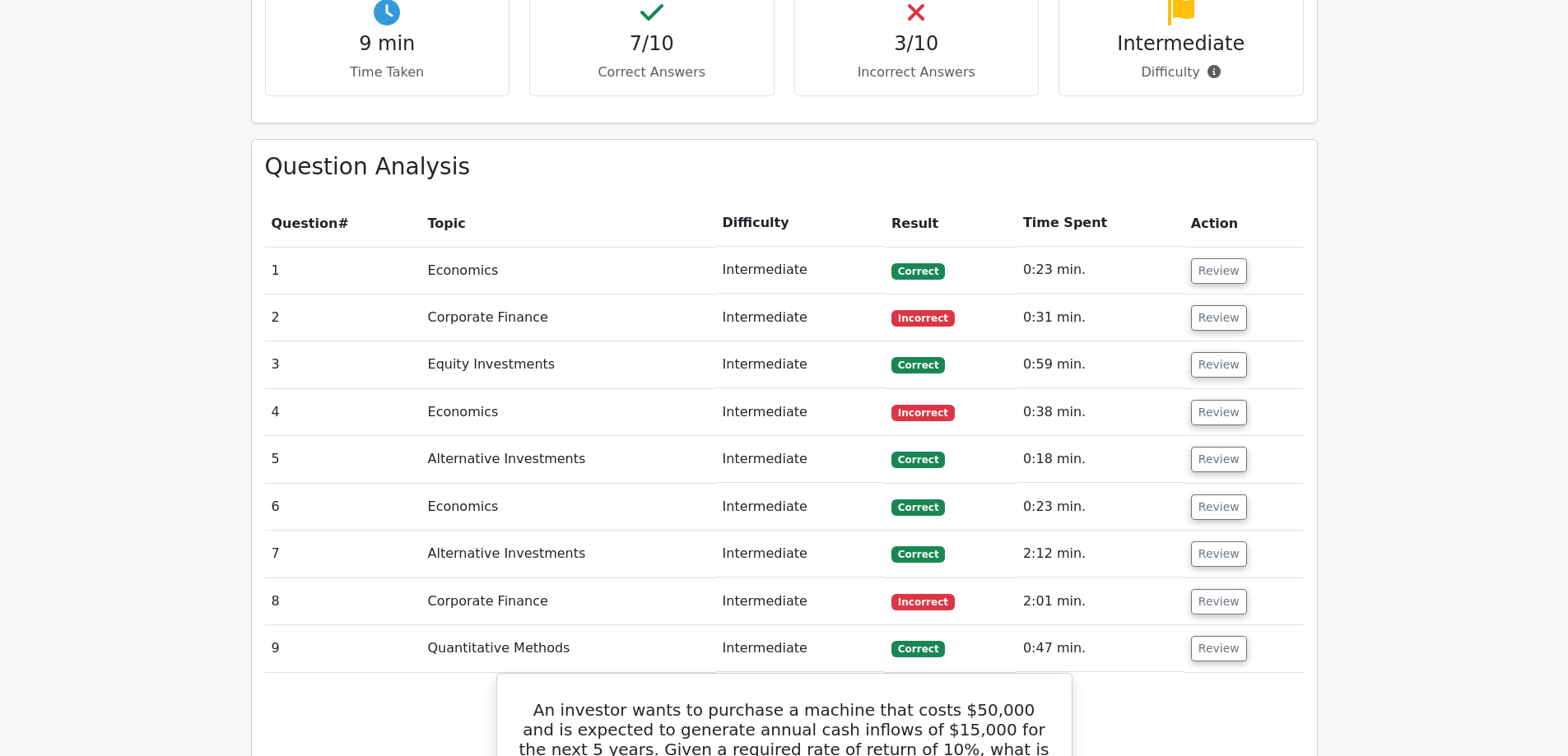
scroll to position [1152, 0]
